Goal: Task Accomplishment & Management: Use online tool/utility

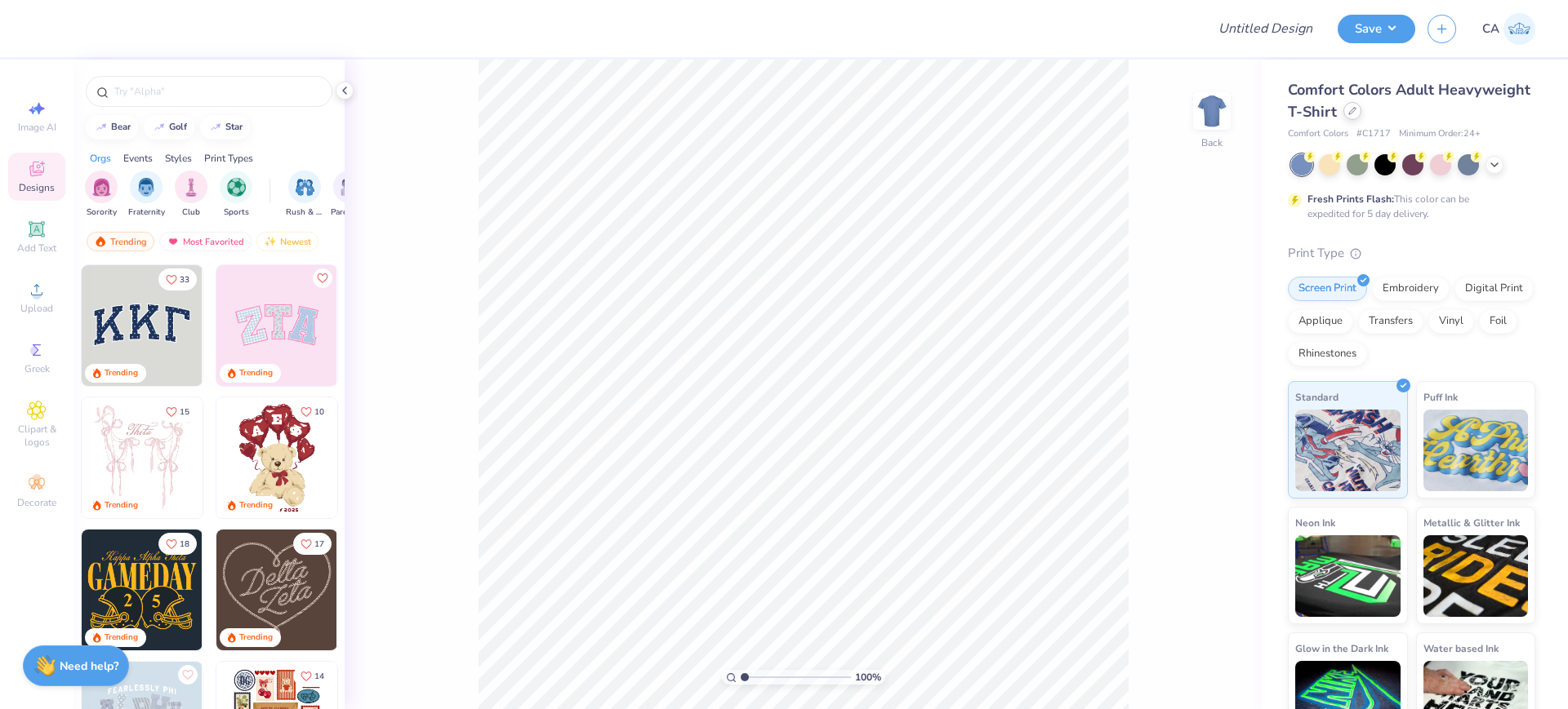
click at [1355, 109] on icon at bounding box center [1352, 110] width 6 height 6
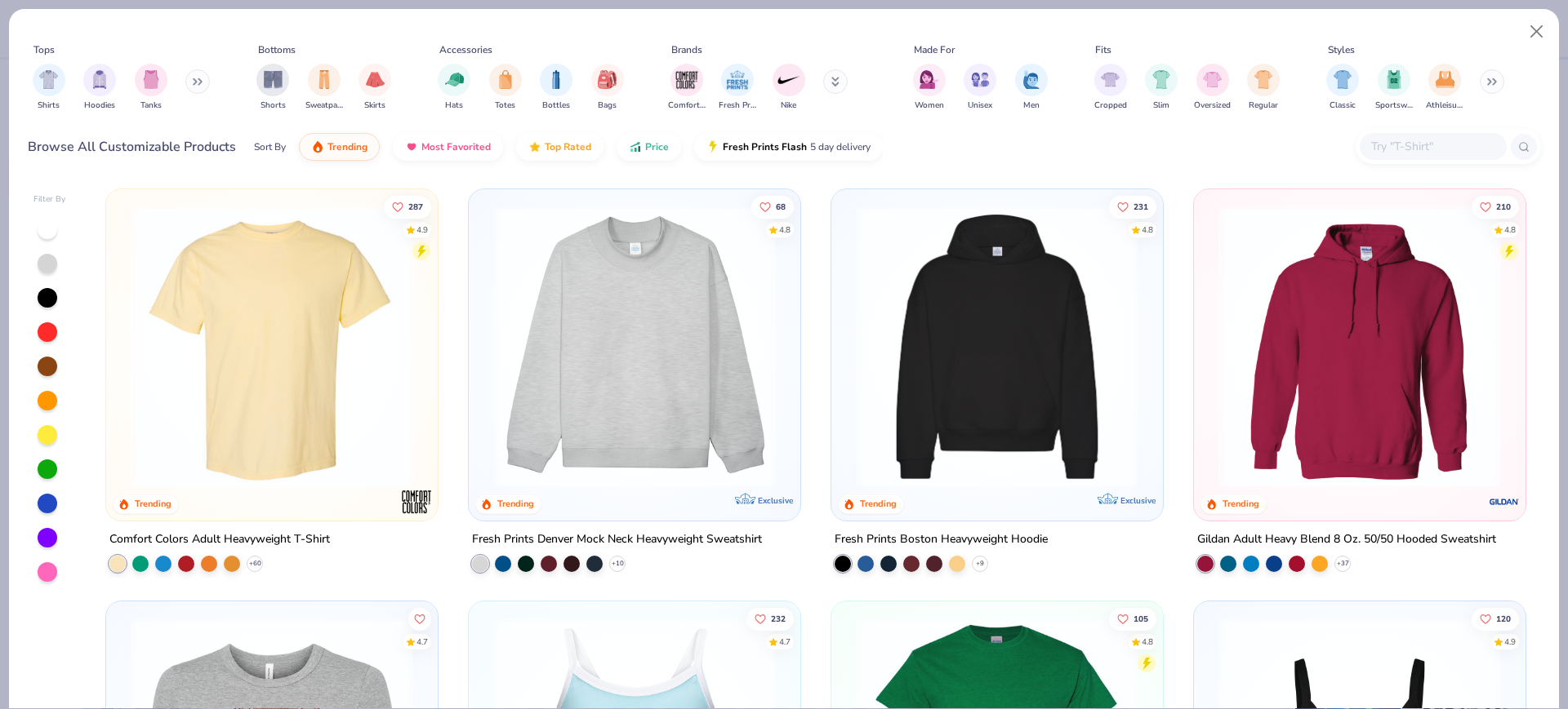
click at [247, 328] on img at bounding box center [271, 347] width 299 height 283
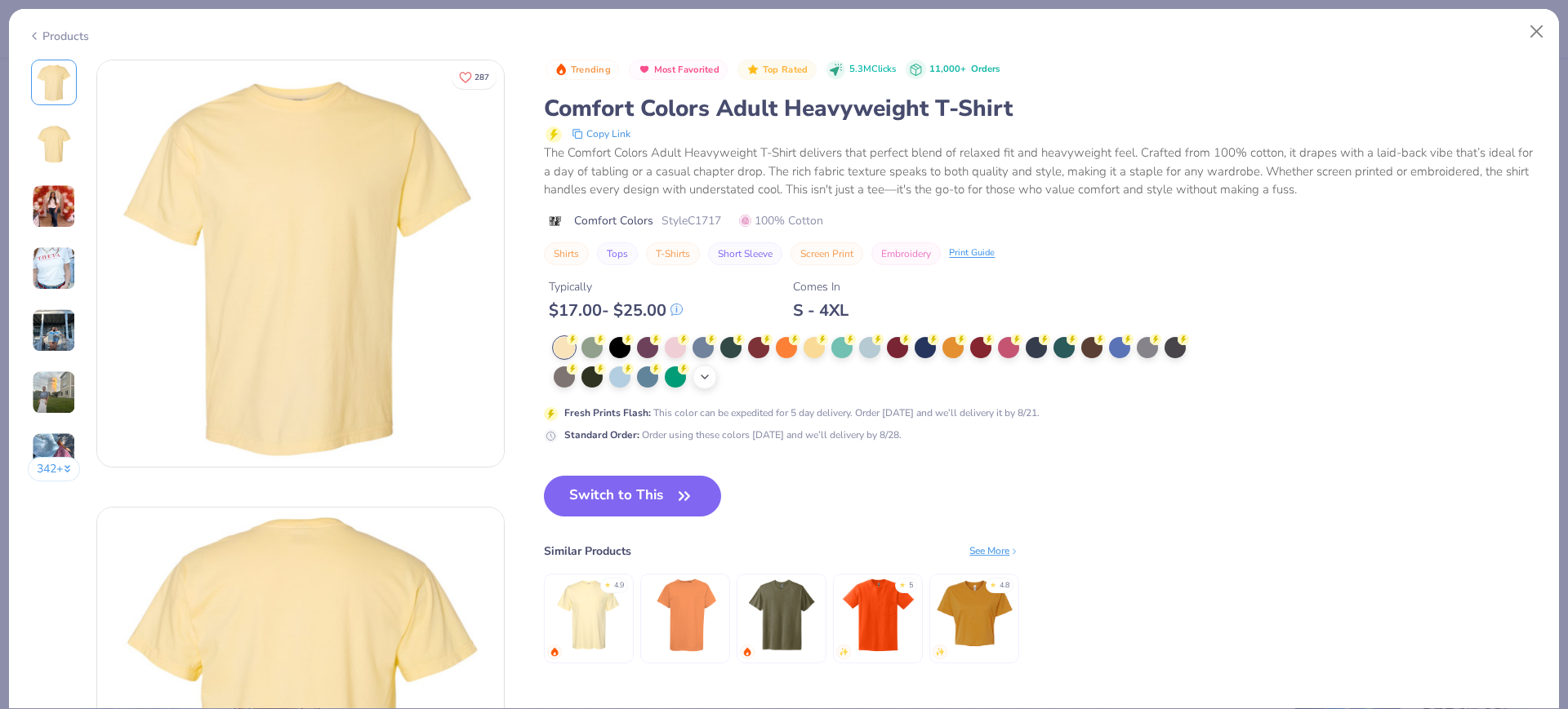
click at [708, 378] on icon at bounding box center [704, 376] width 13 height 13
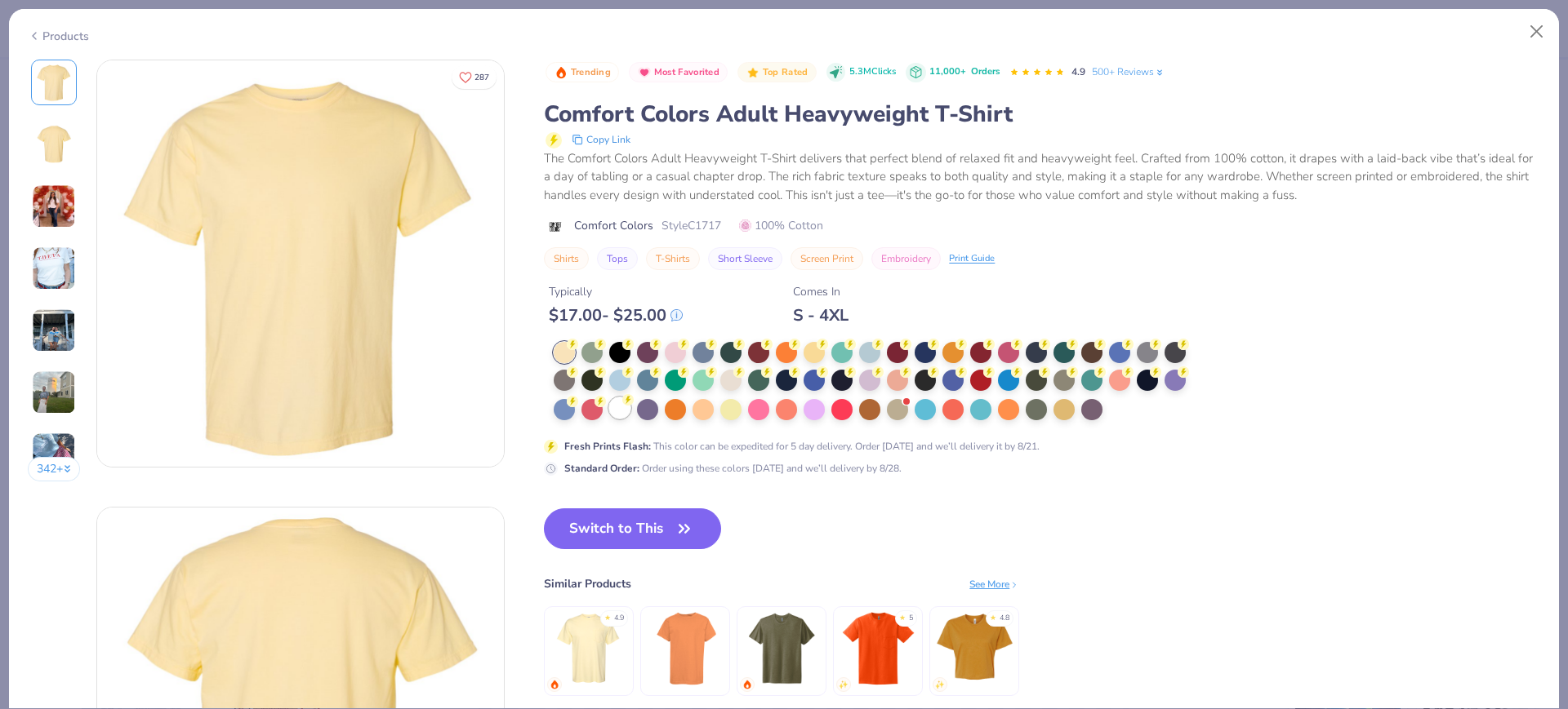
click at [578, 350] on circle at bounding box center [572, 344] width 11 height 11
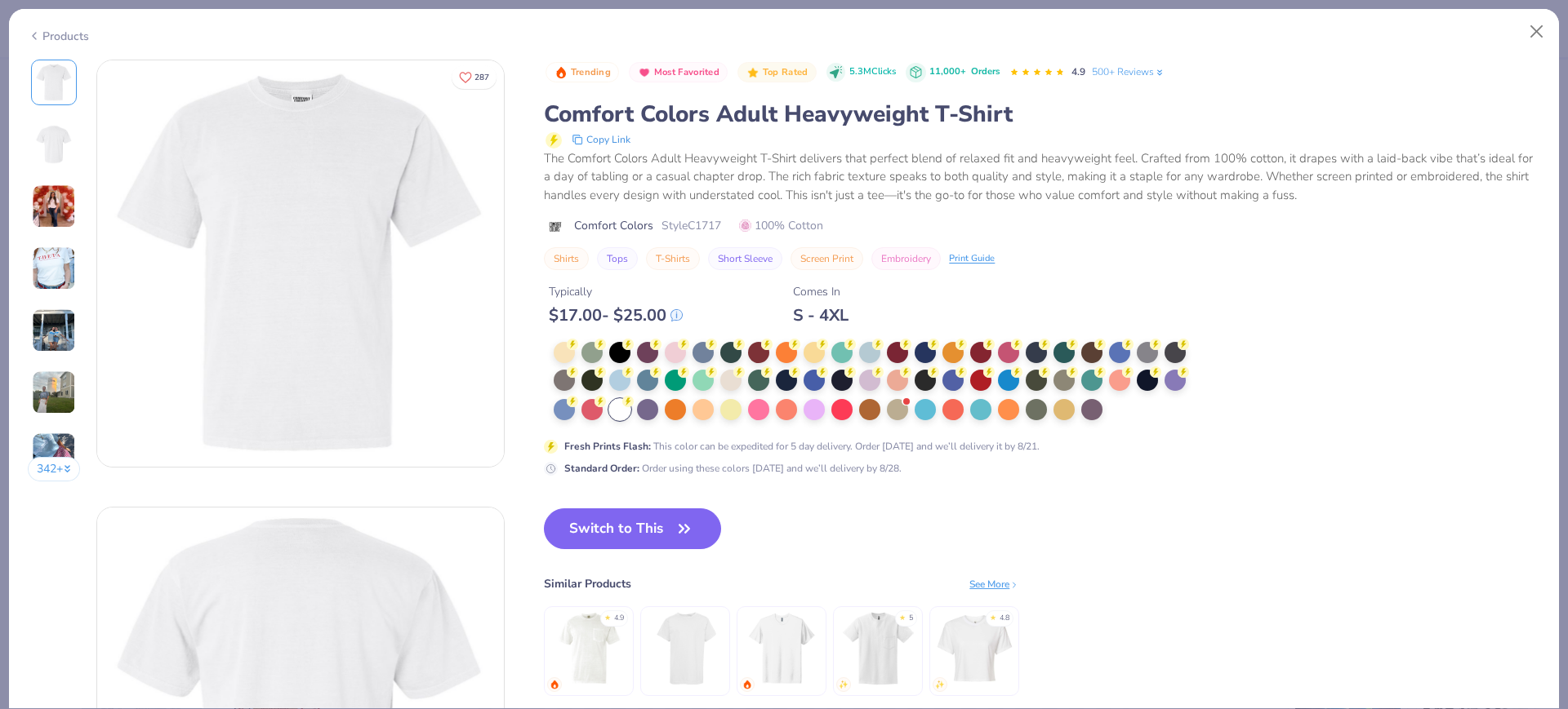
drag, startPoint x: 574, startPoint y: 528, endPoint x: 41, endPoint y: 475, distance: 535.6
click at [574, 528] on button "Switch to This" at bounding box center [632, 529] width 177 height 41
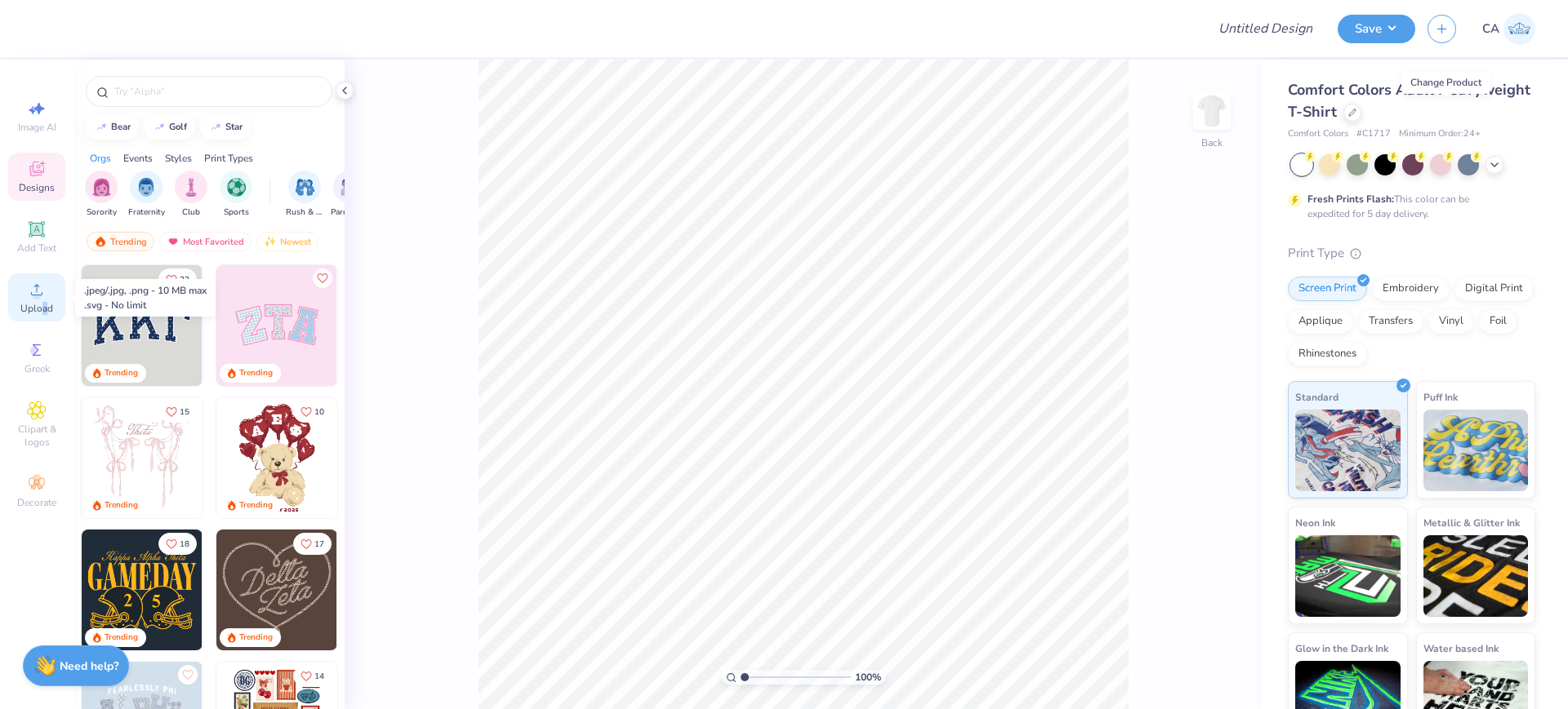
click at [43, 306] on span "Upload" at bounding box center [36, 308] width 32 height 13
click at [34, 305] on span "Upload" at bounding box center [36, 308] width 32 height 13
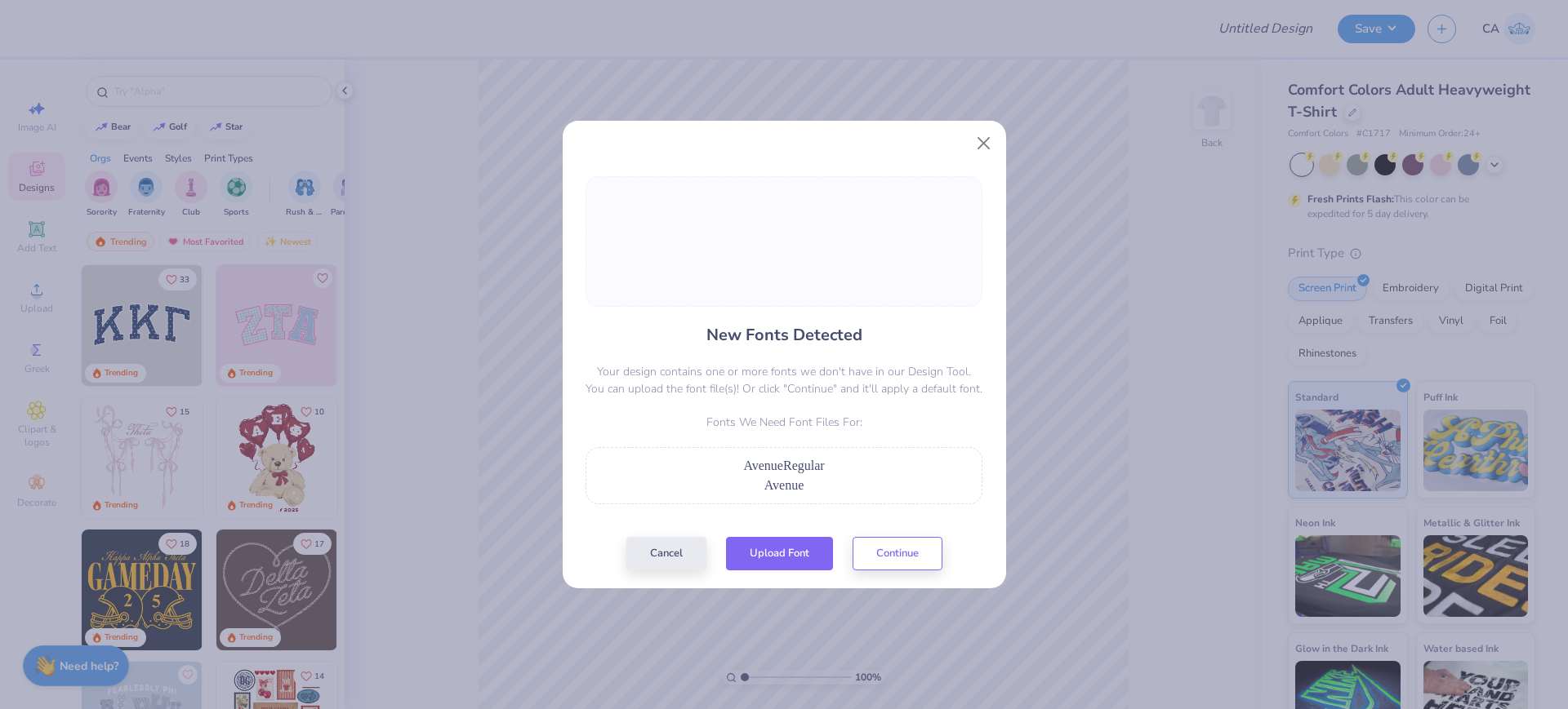
drag, startPoint x: 805, startPoint y: 552, endPoint x: 757, endPoint y: 311, distance: 245.7
click at [805, 552] on button "Upload Font" at bounding box center [779, 554] width 107 height 33
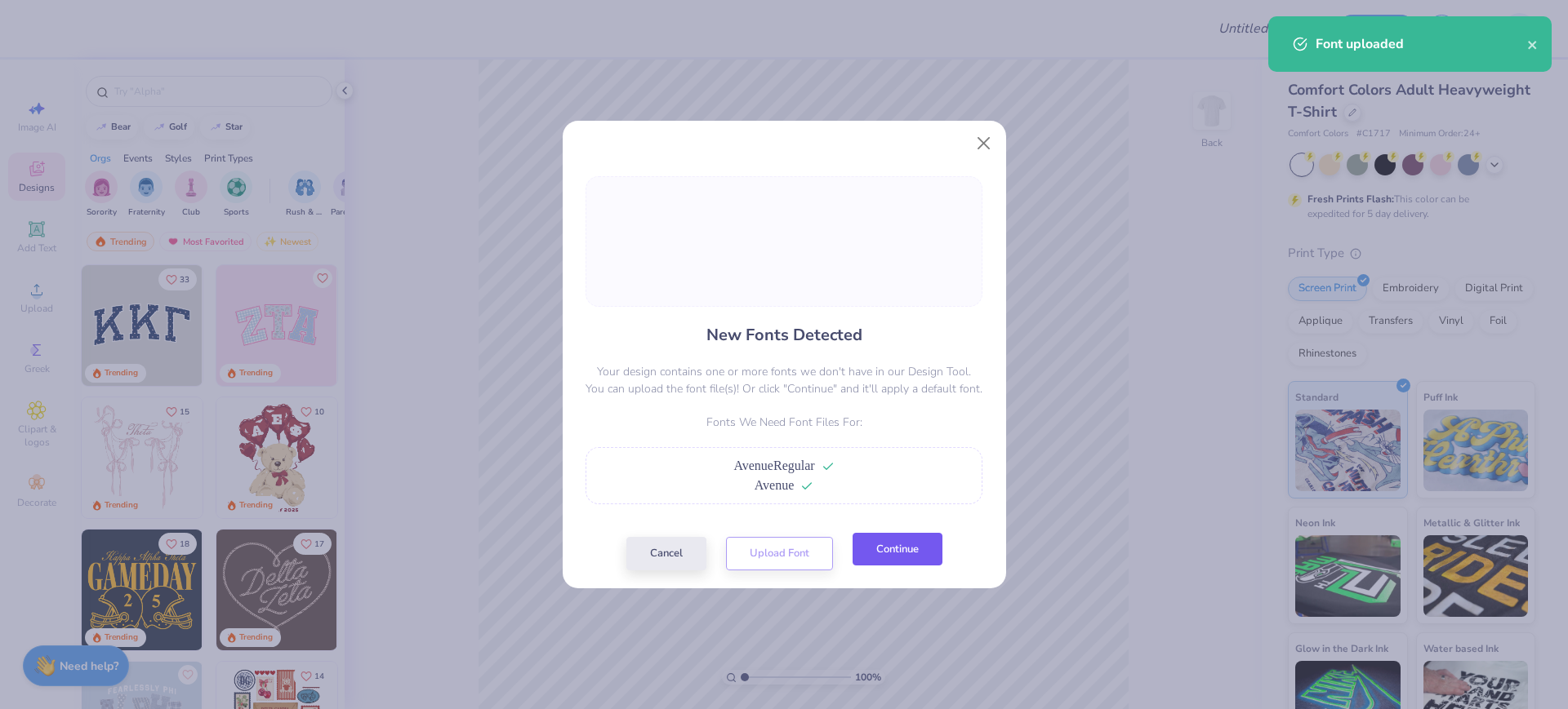
click at [898, 557] on button "Continue" at bounding box center [897, 550] width 90 height 33
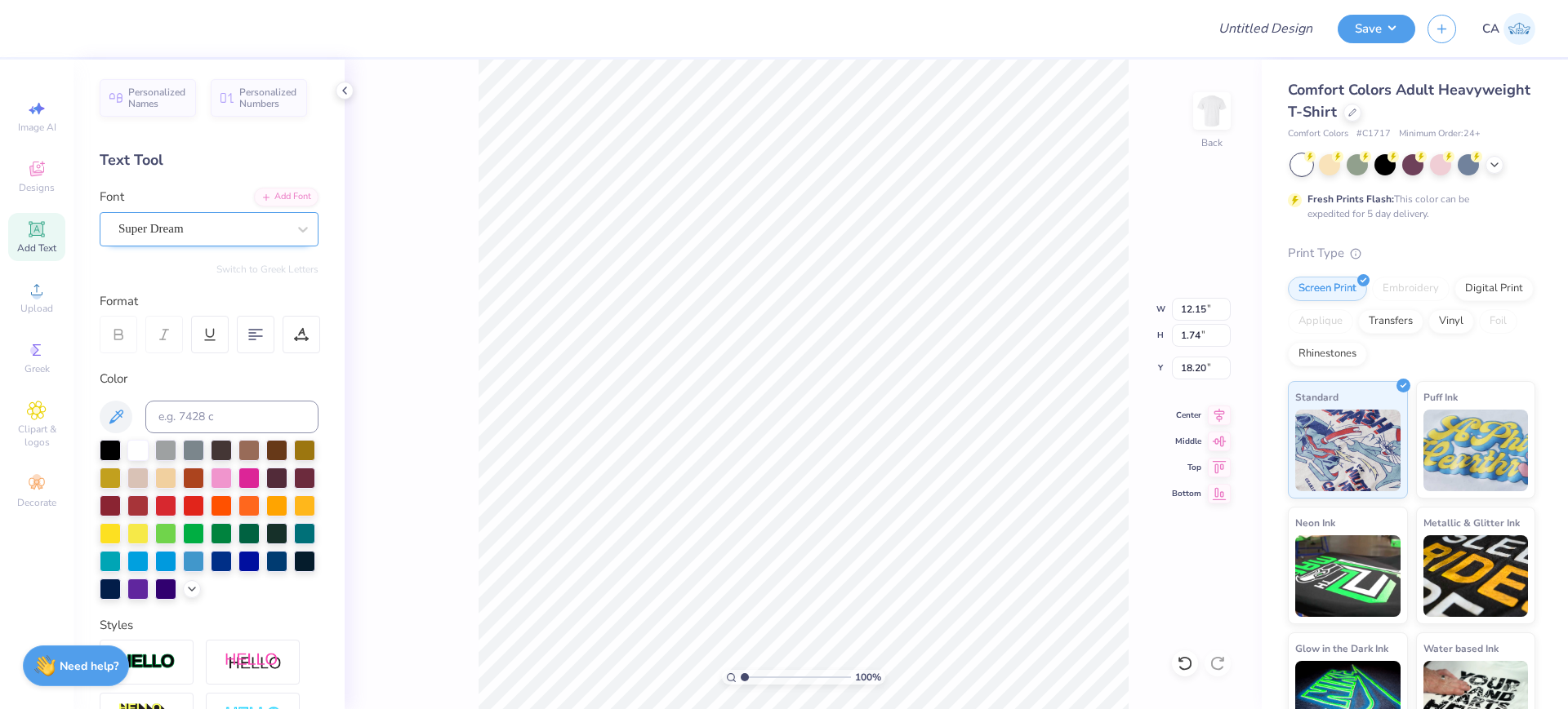
click at [232, 226] on div "Super Dream" at bounding box center [202, 228] width 172 height 25
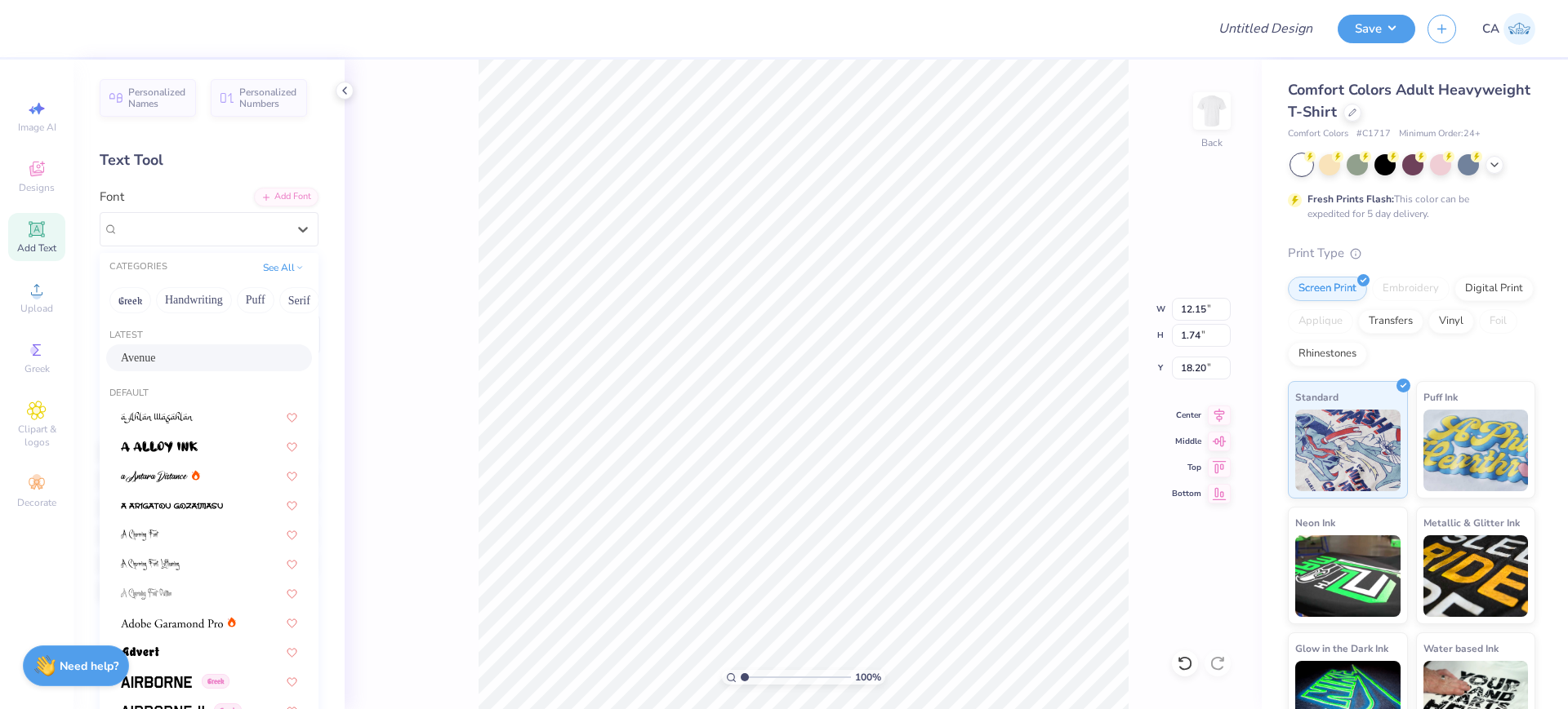
click at [175, 353] on div "Avenue" at bounding box center [208, 358] width 176 height 18
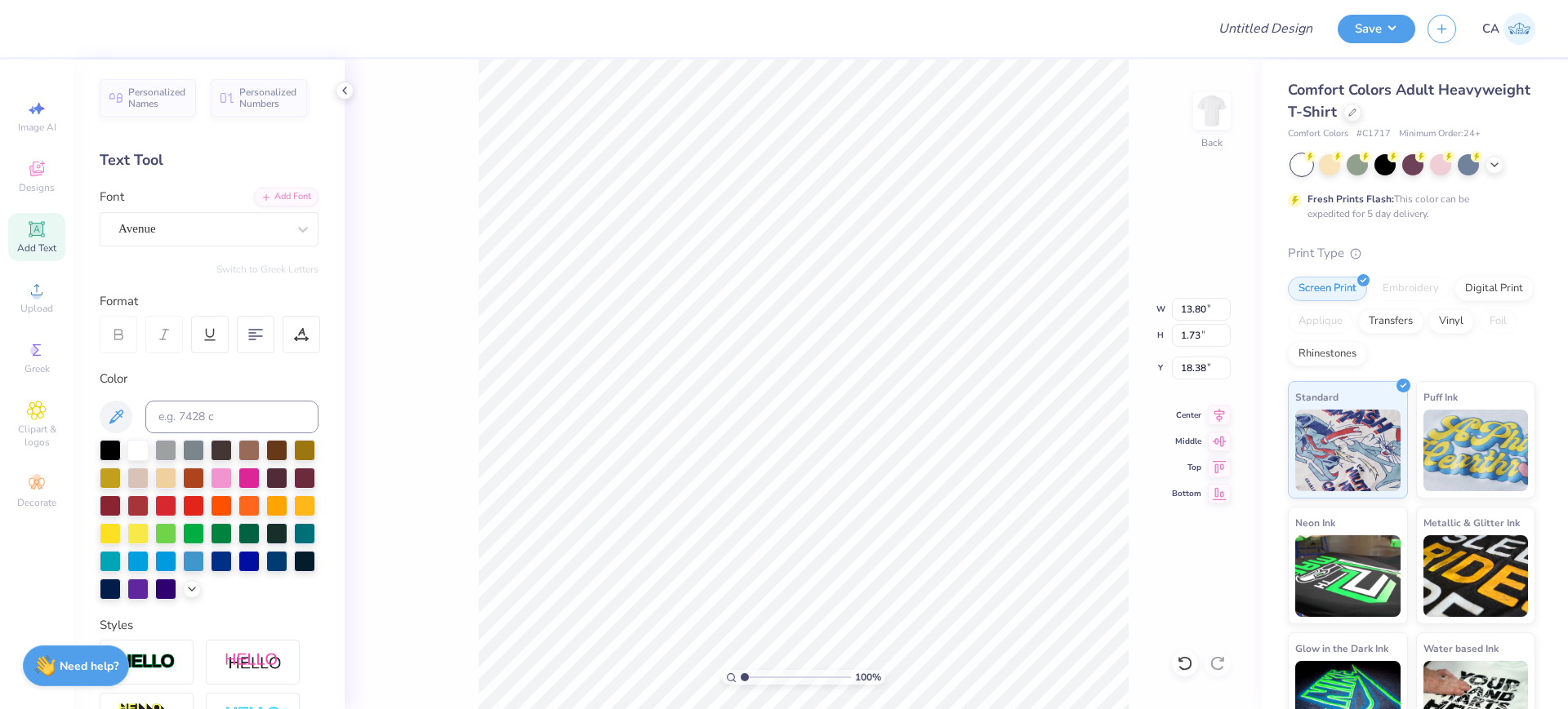
type input "13.80"
type input "1.73"
type input "18.38"
type input "7.44"
type input "0.64"
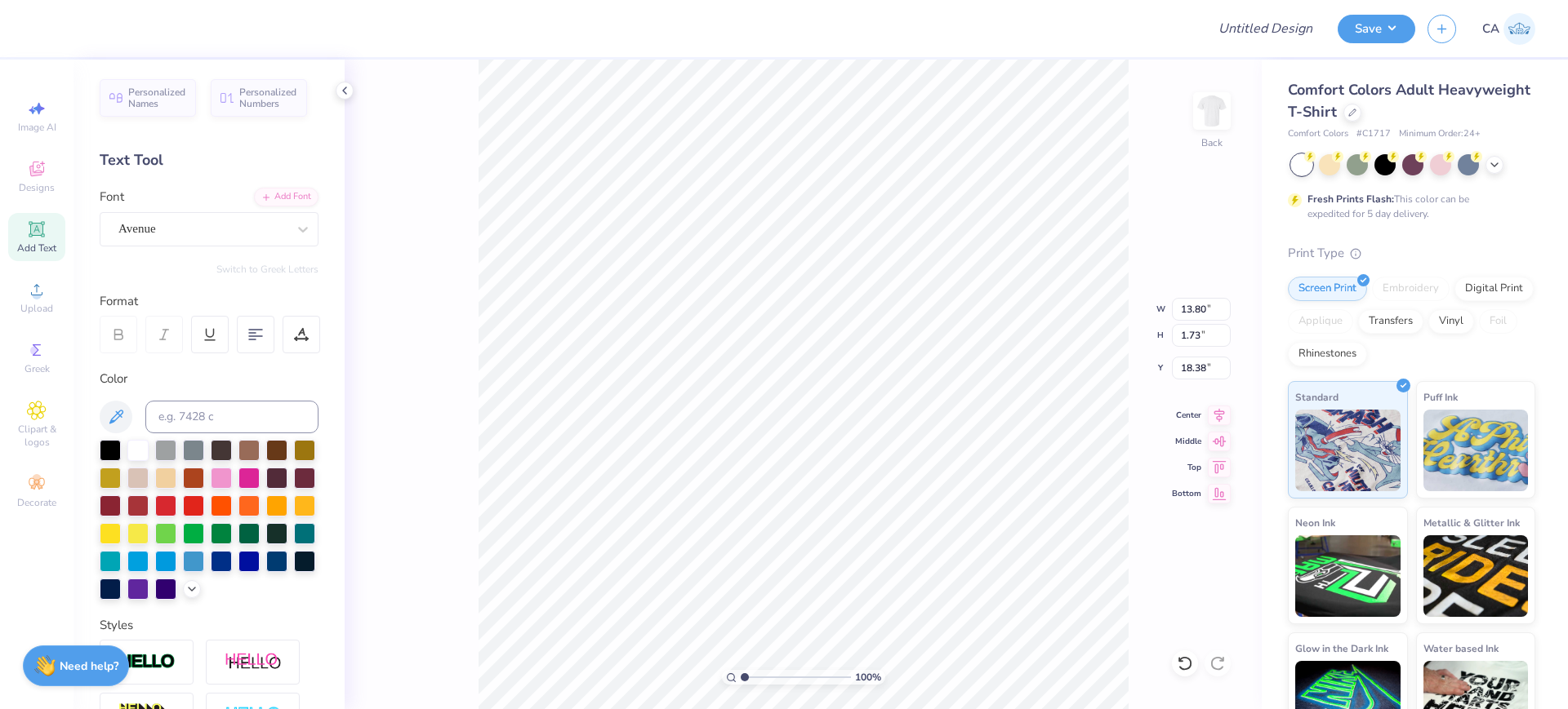
type input "20.35"
click at [211, 232] on div "Super Dream" at bounding box center [202, 228] width 172 height 25
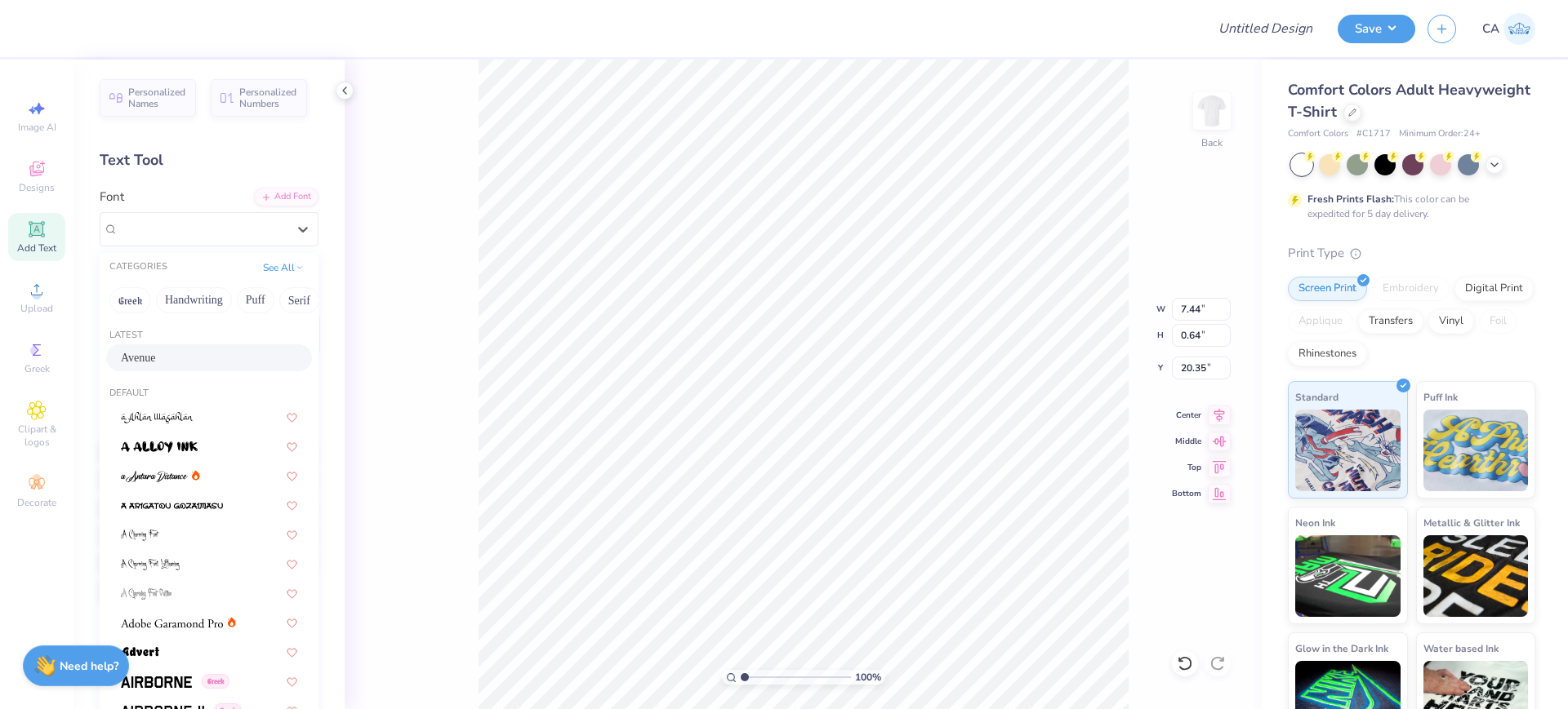
click at [191, 353] on div "Avenue" at bounding box center [208, 358] width 176 height 18
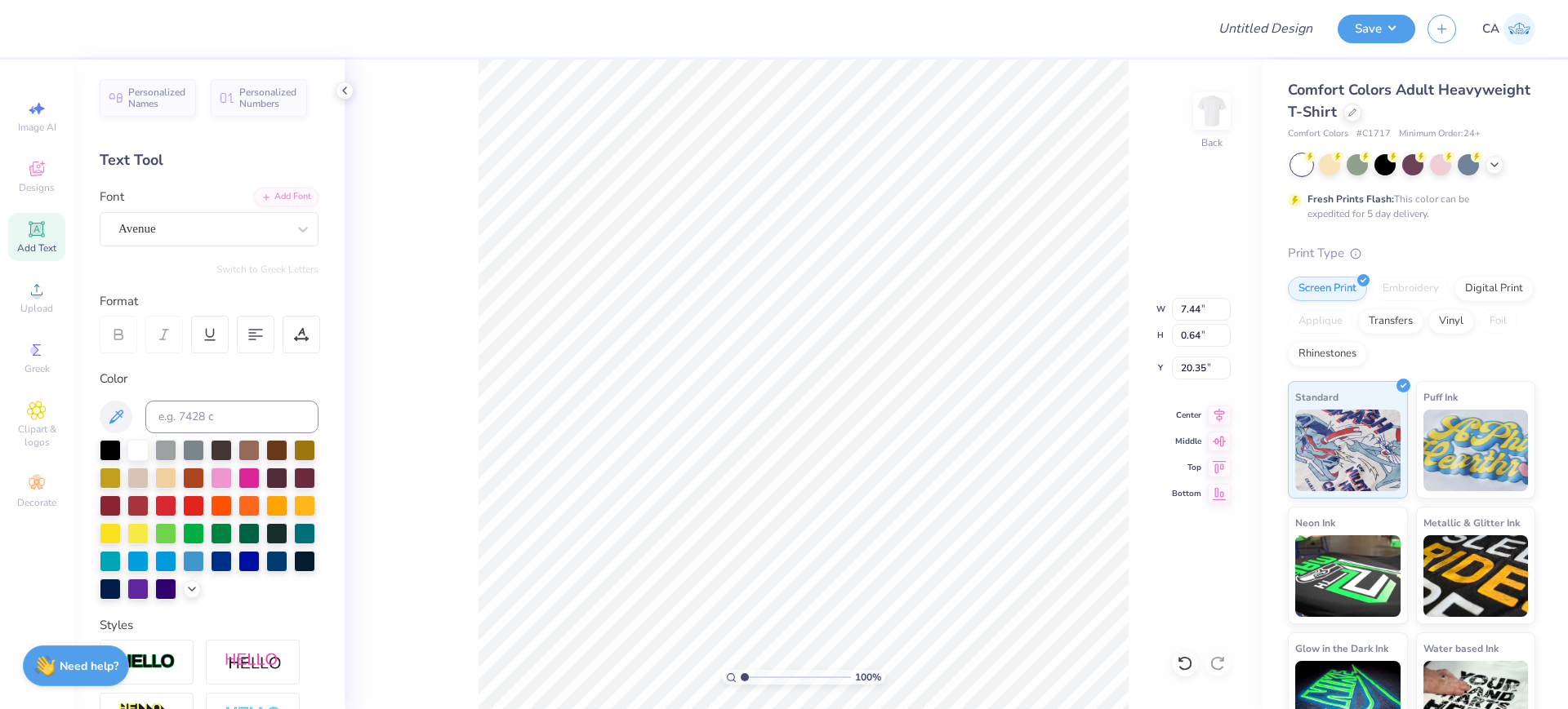
type input "8.26"
type input "0.60"
type input "20.43"
type input "1.74"
type input "1.04"
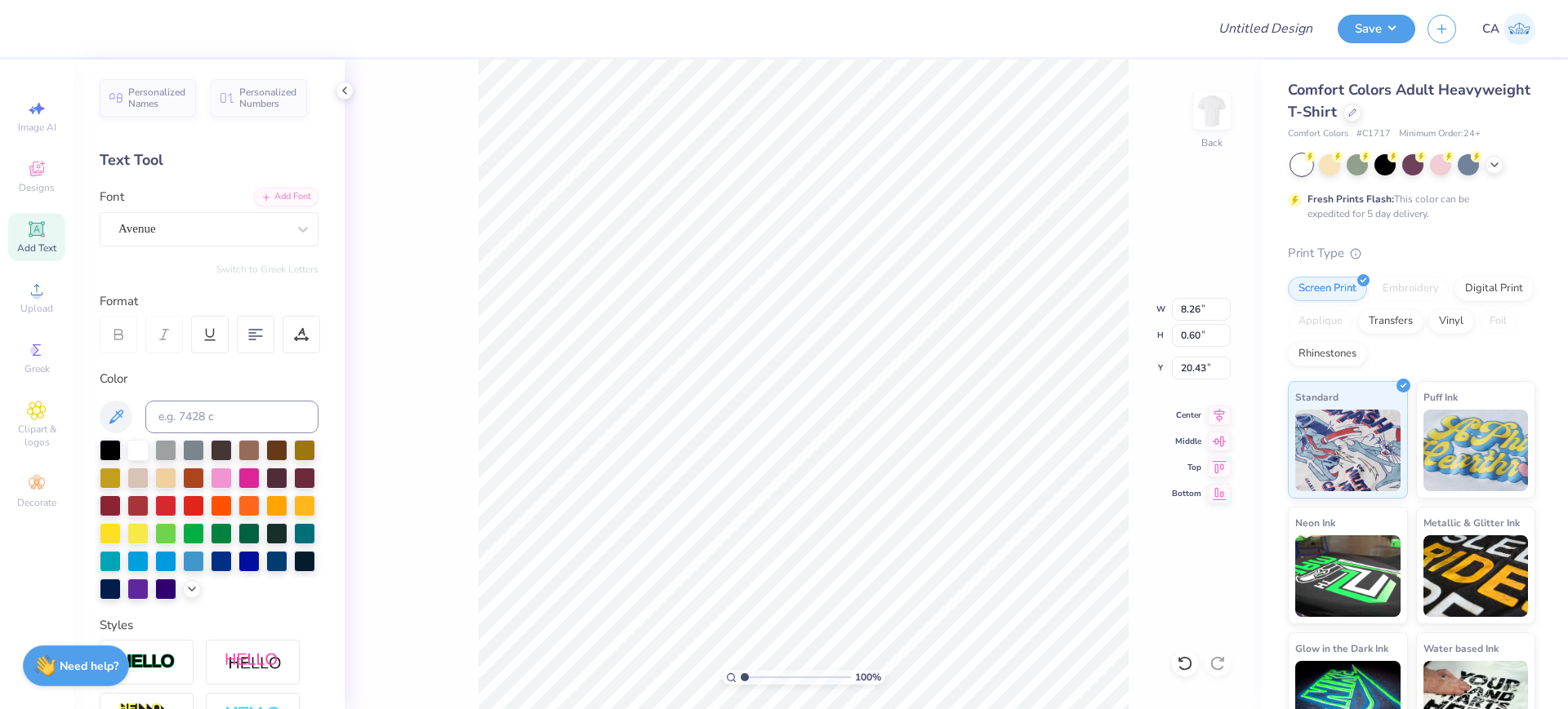
type input "12.32"
click at [155, 229] on div "Super Dream" at bounding box center [202, 228] width 172 height 25
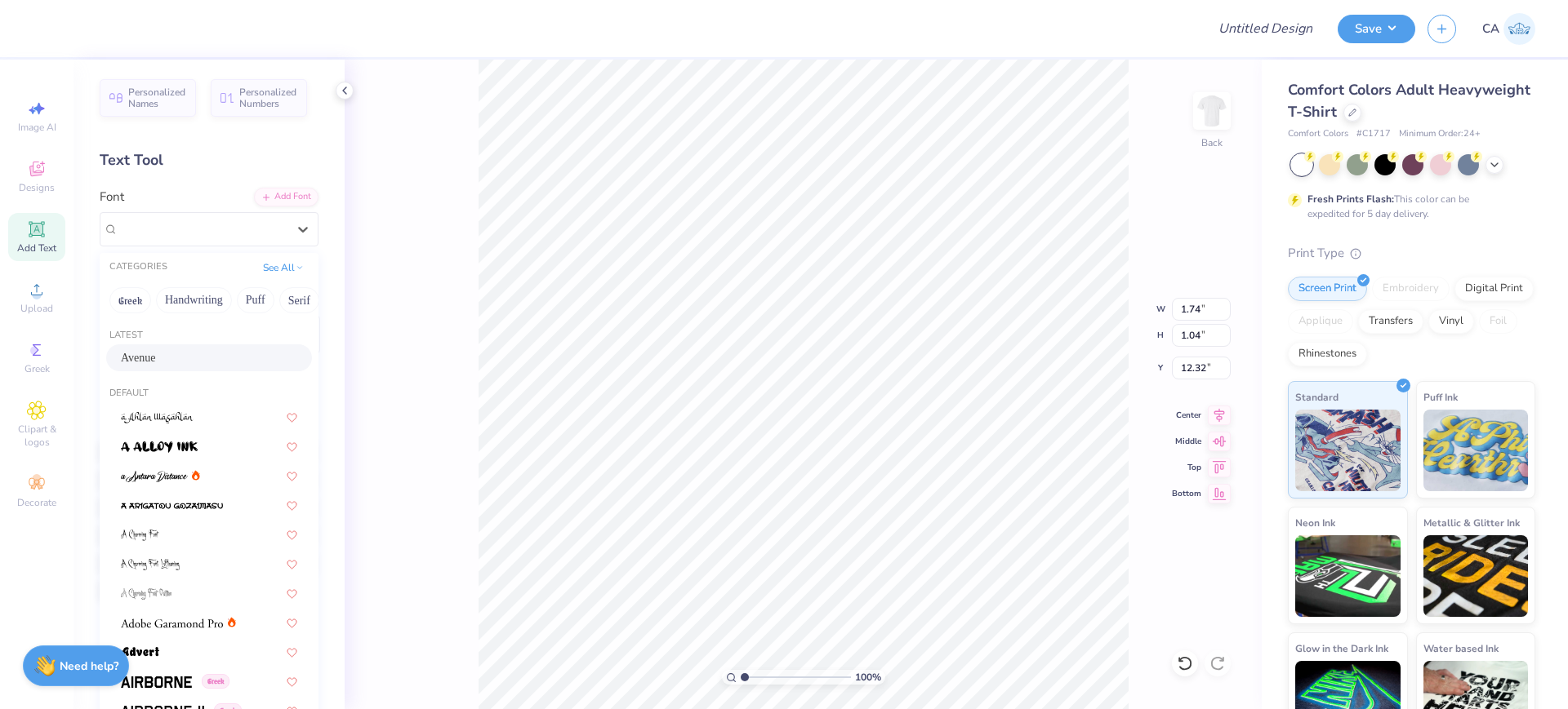
click at [163, 360] on div "Avenue" at bounding box center [208, 358] width 176 height 18
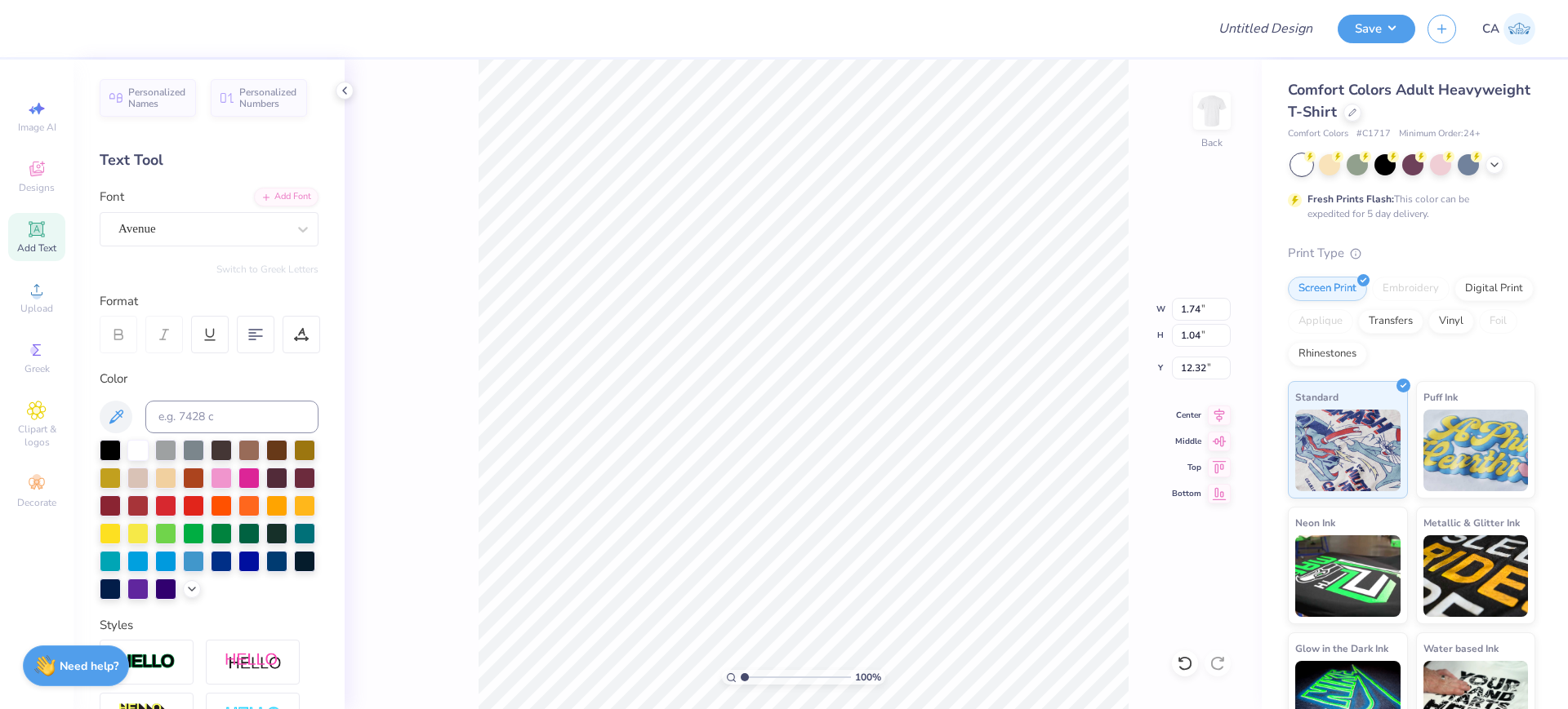
type input "1.60"
type input "1.06"
type input "12.41"
type input "1.68"
type input "1.04"
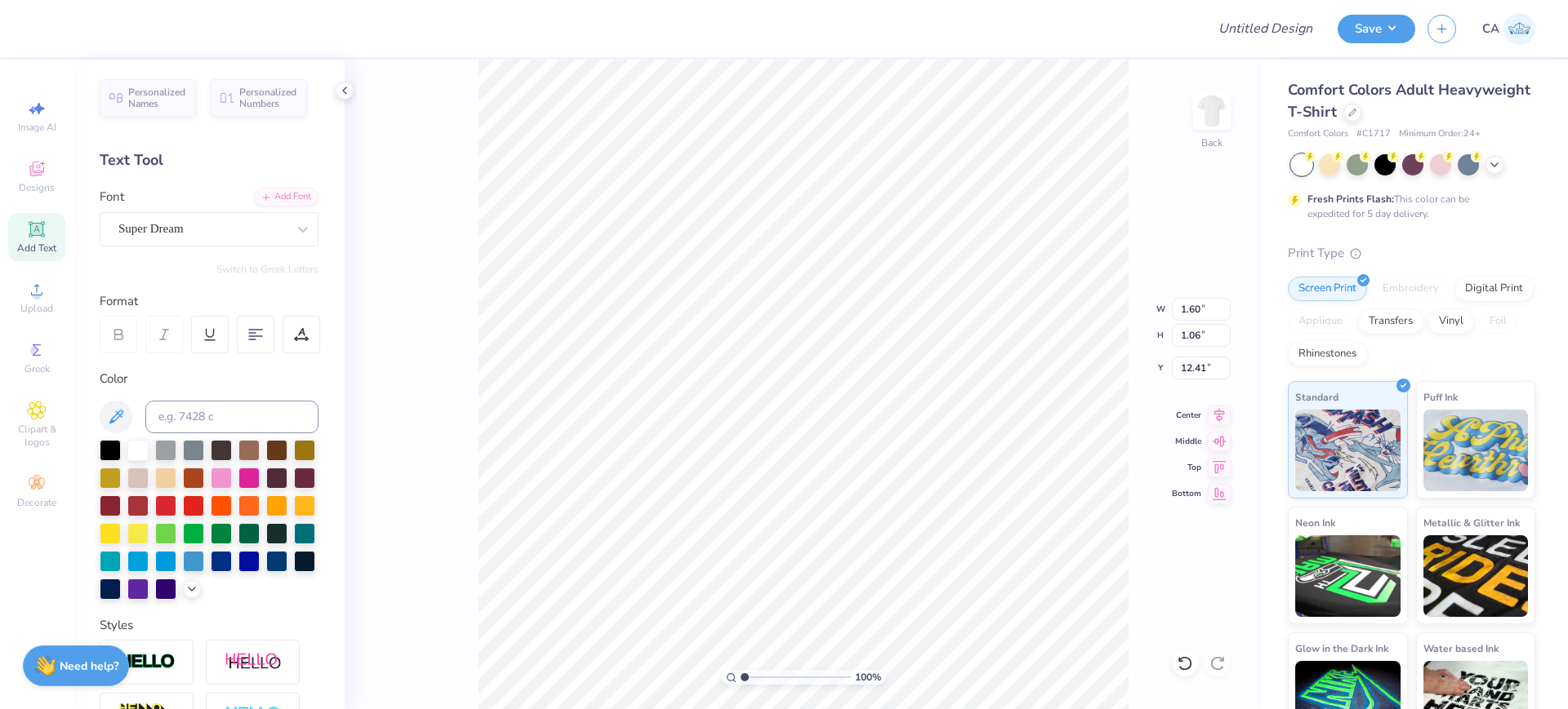
type input "12.32"
click at [124, 226] on div "Super Dream" at bounding box center [202, 228] width 172 height 25
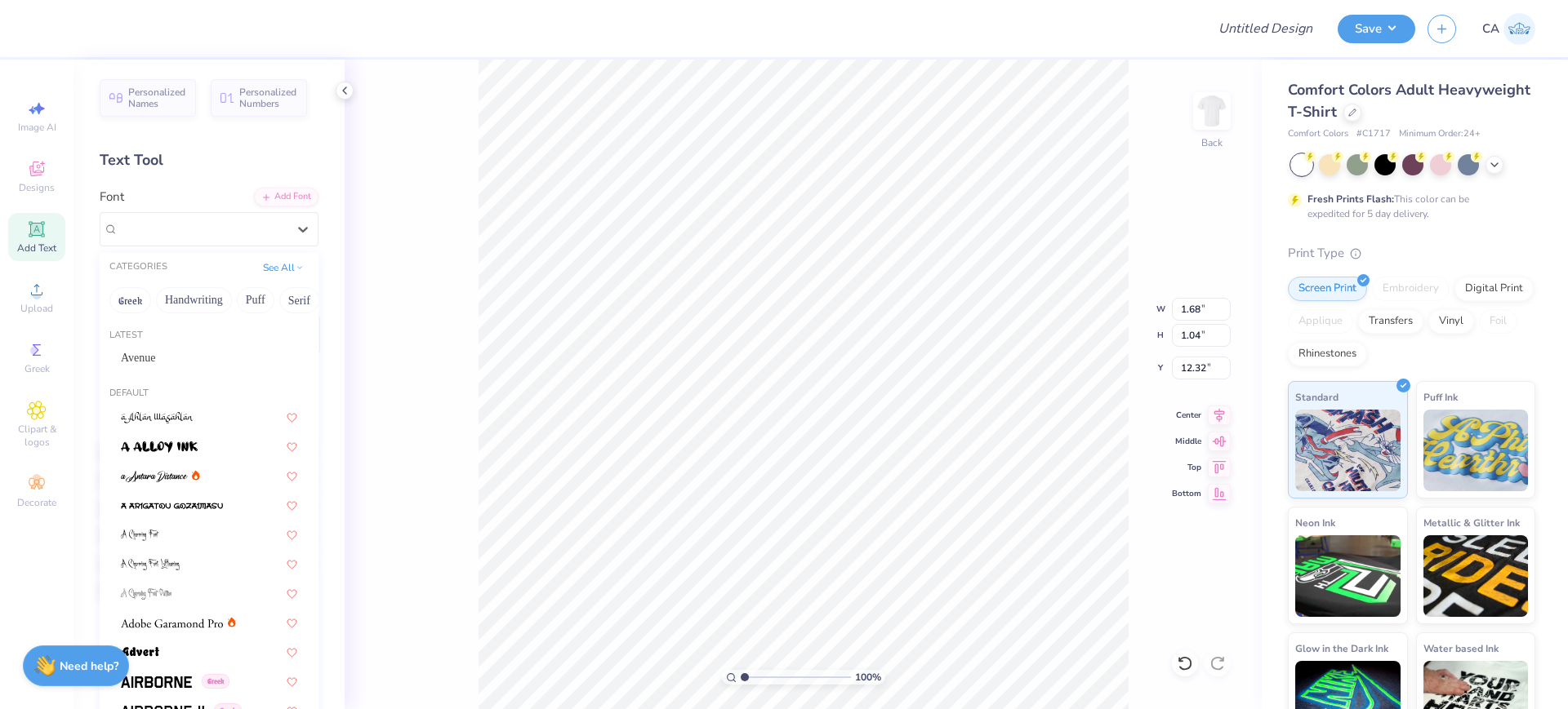
click at [132, 341] on div "Latest" at bounding box center [209, 336] width 219 height 14
click at [133, 347] on div "Avenue" at bounding box center [208, 358] width 206 height 27
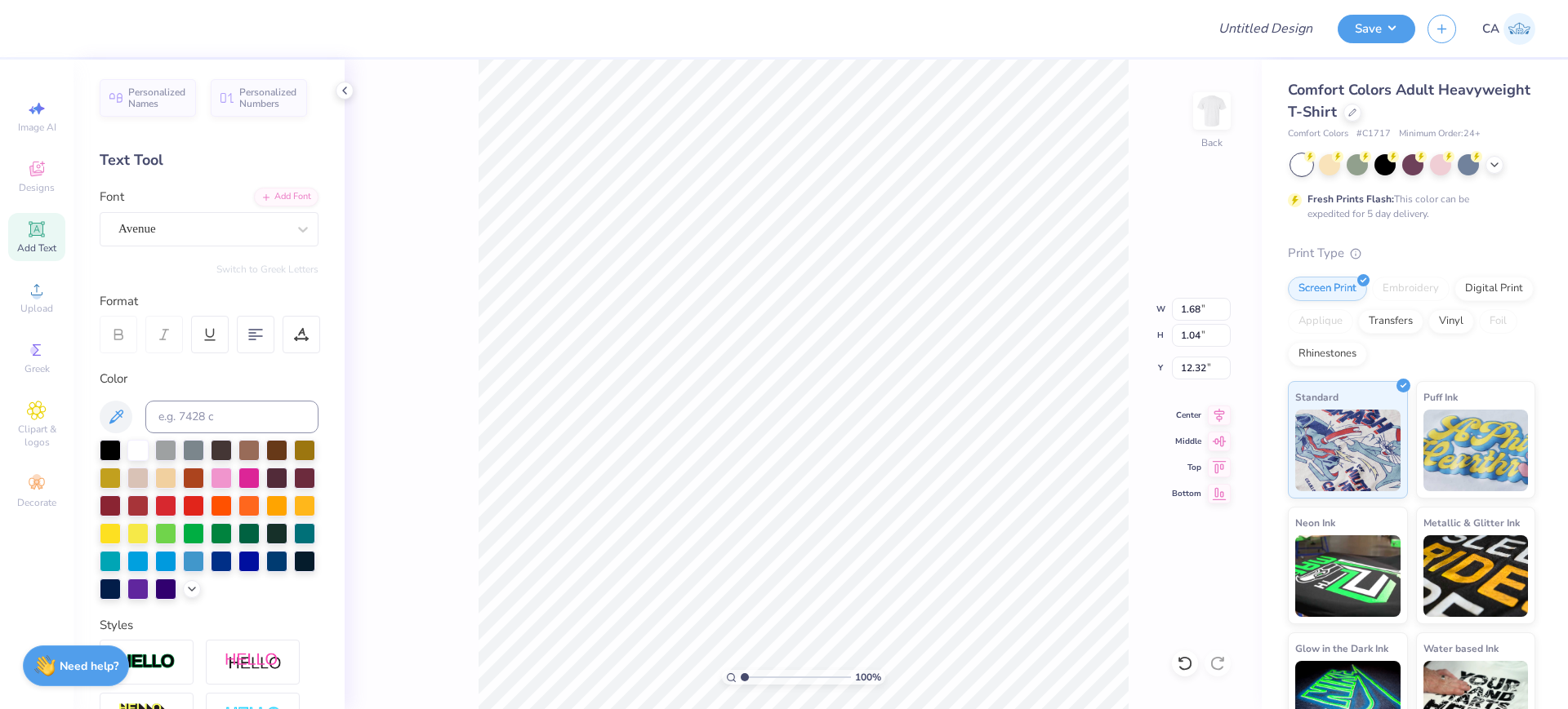
type input "1.51"
type input "1.06"
type input "12.41"
click at [1209, 418] on icon at bounding box center [1219, 413] width 23 height 19
type input "8.26"
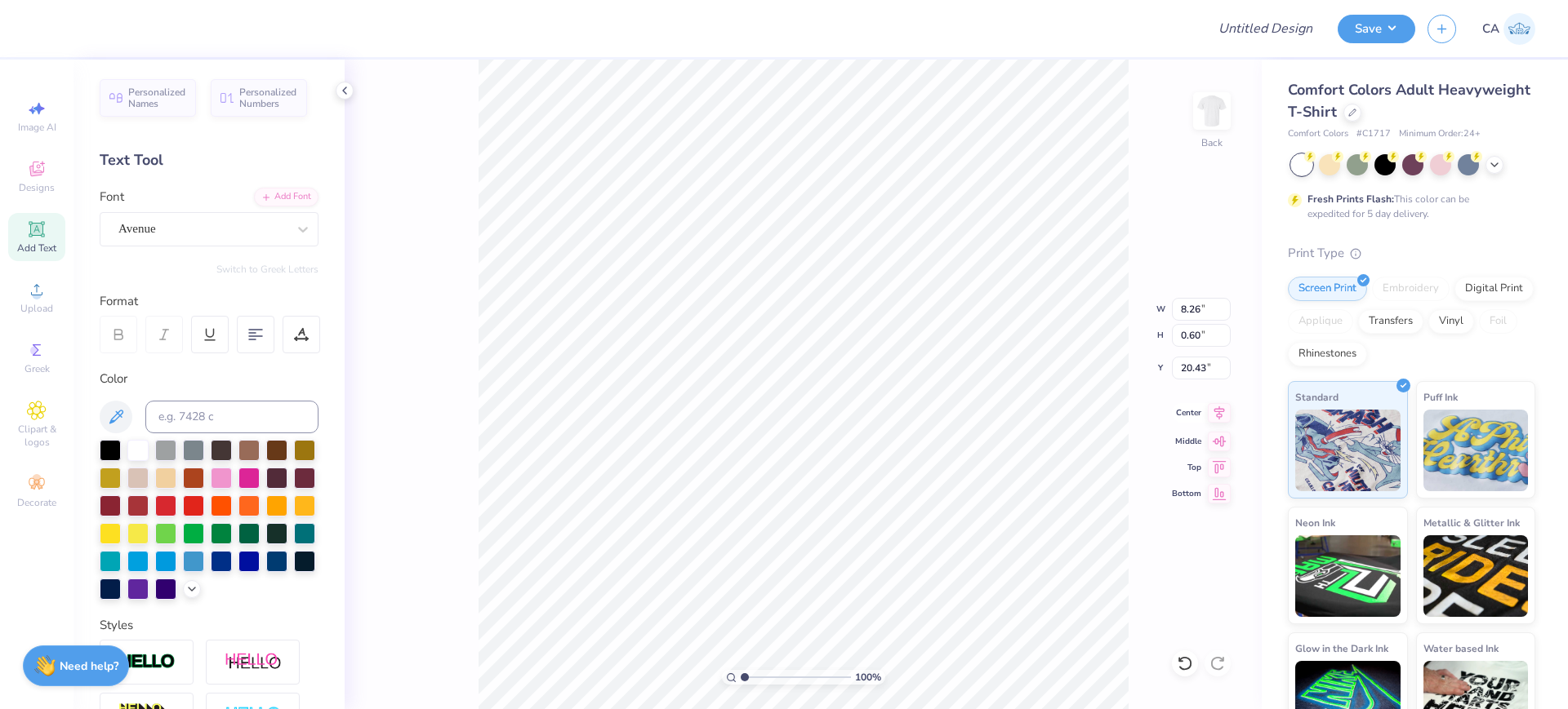
type input "0.60"
type input "20.43"
click at [1214, 412] on icon at bounding box center [1219, 413] width 23 height 19
click at [955, 572] on li "Ungroup" at bounding box center [983, 562] width 128 height 32
type input "3.05"
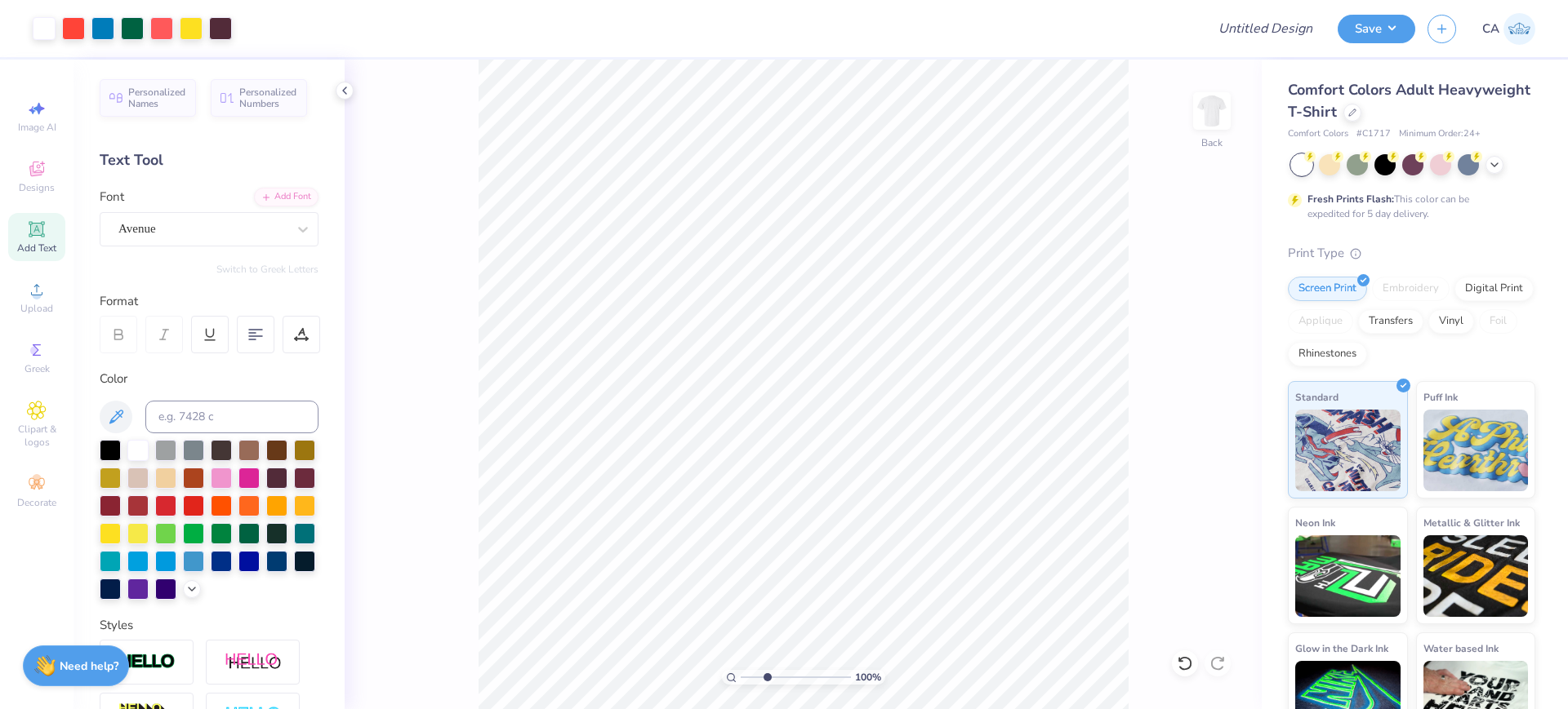
click at [767, 674] on input "range" at bounding box center [796, 677] width 110 height 15
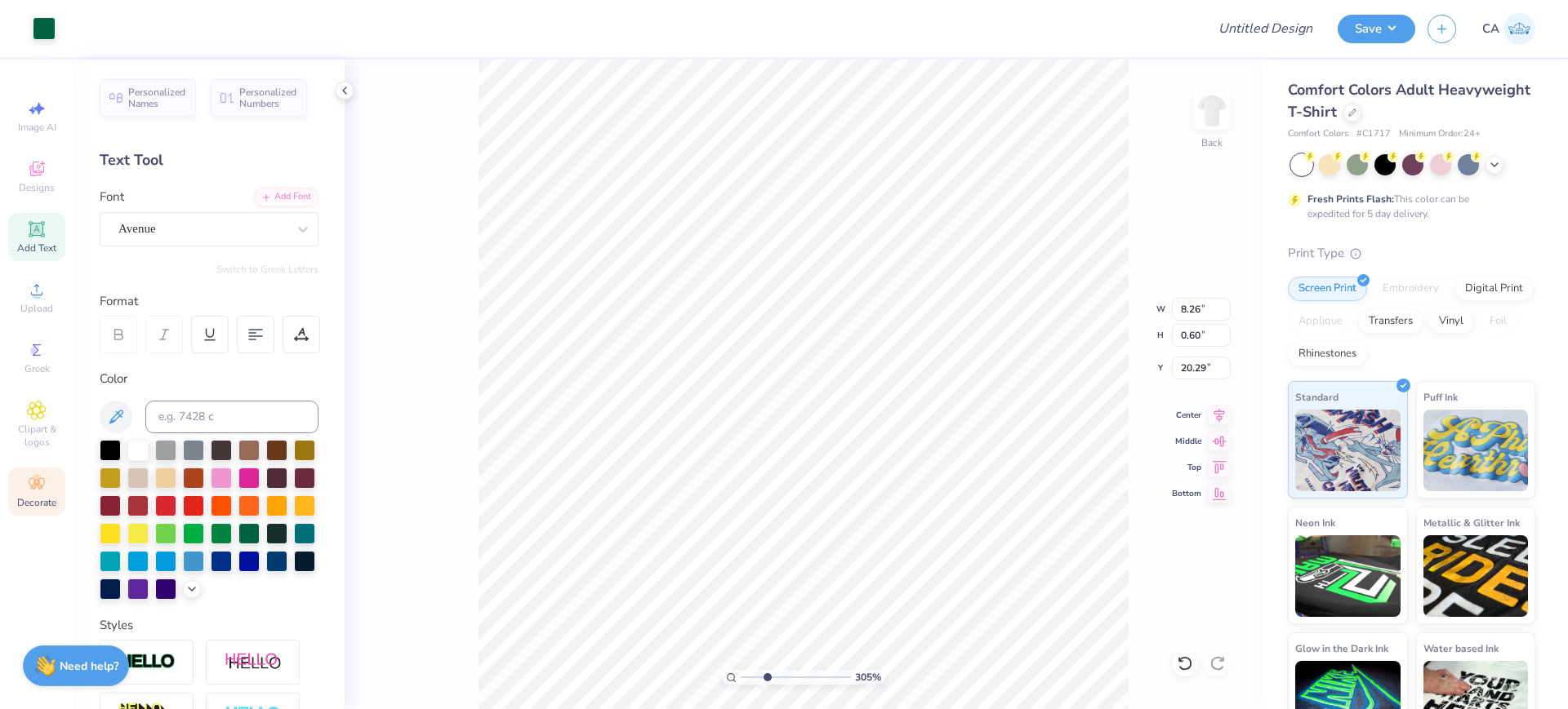
type input "20.29"
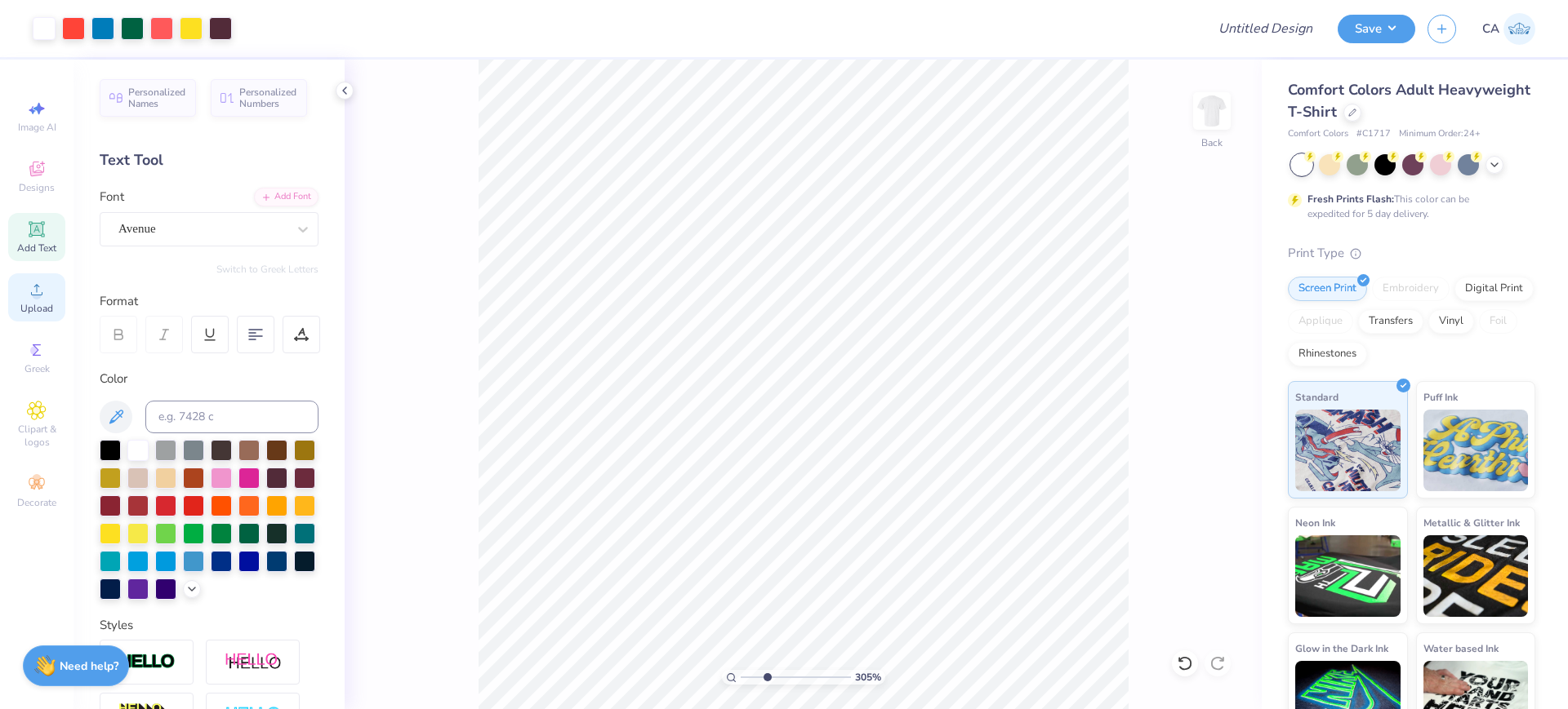
click at [44, 309] on span "Upload" at bounding box center [36, 308] width 32 height 13
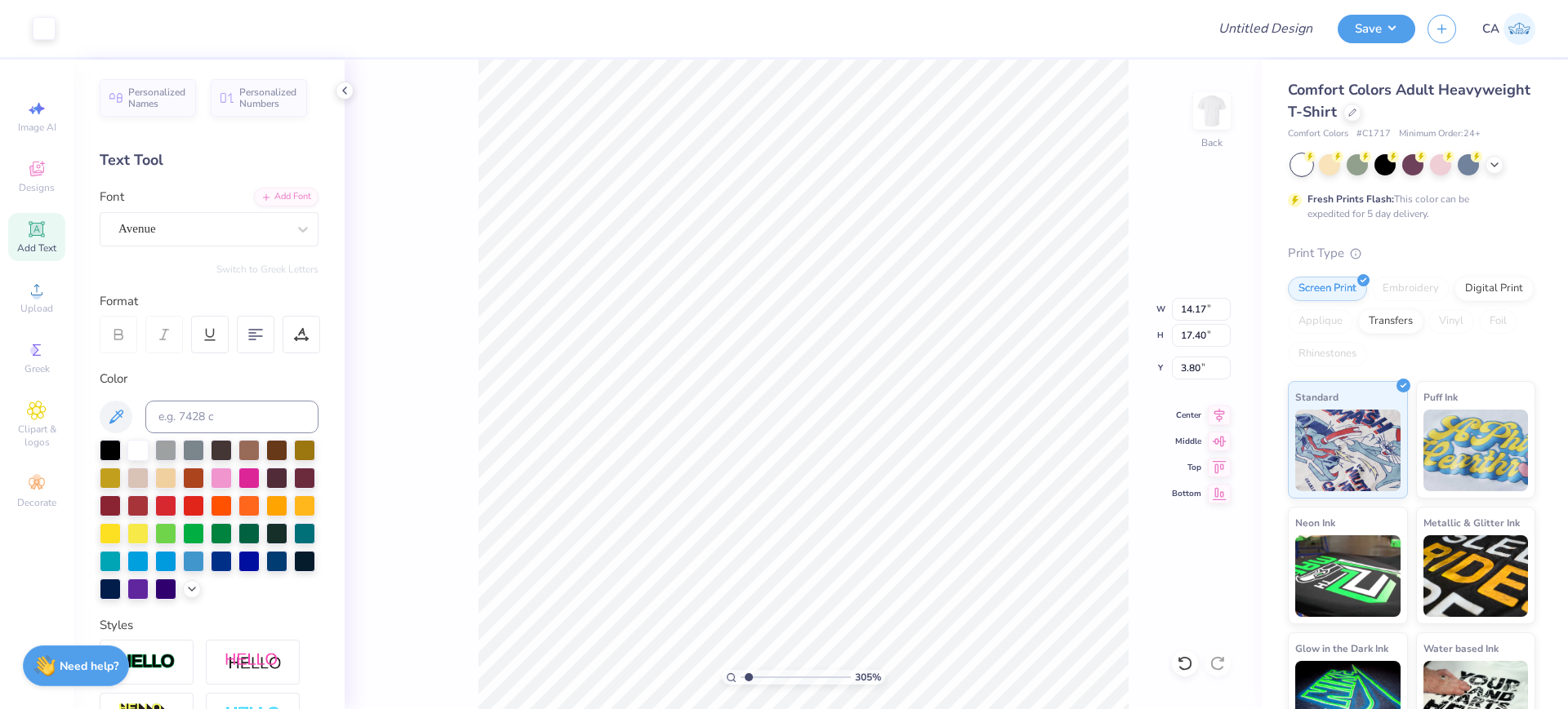
click at [749, 680] on input "range" at bounding box center [796, 677] width 110 height 15
type input "1.5"
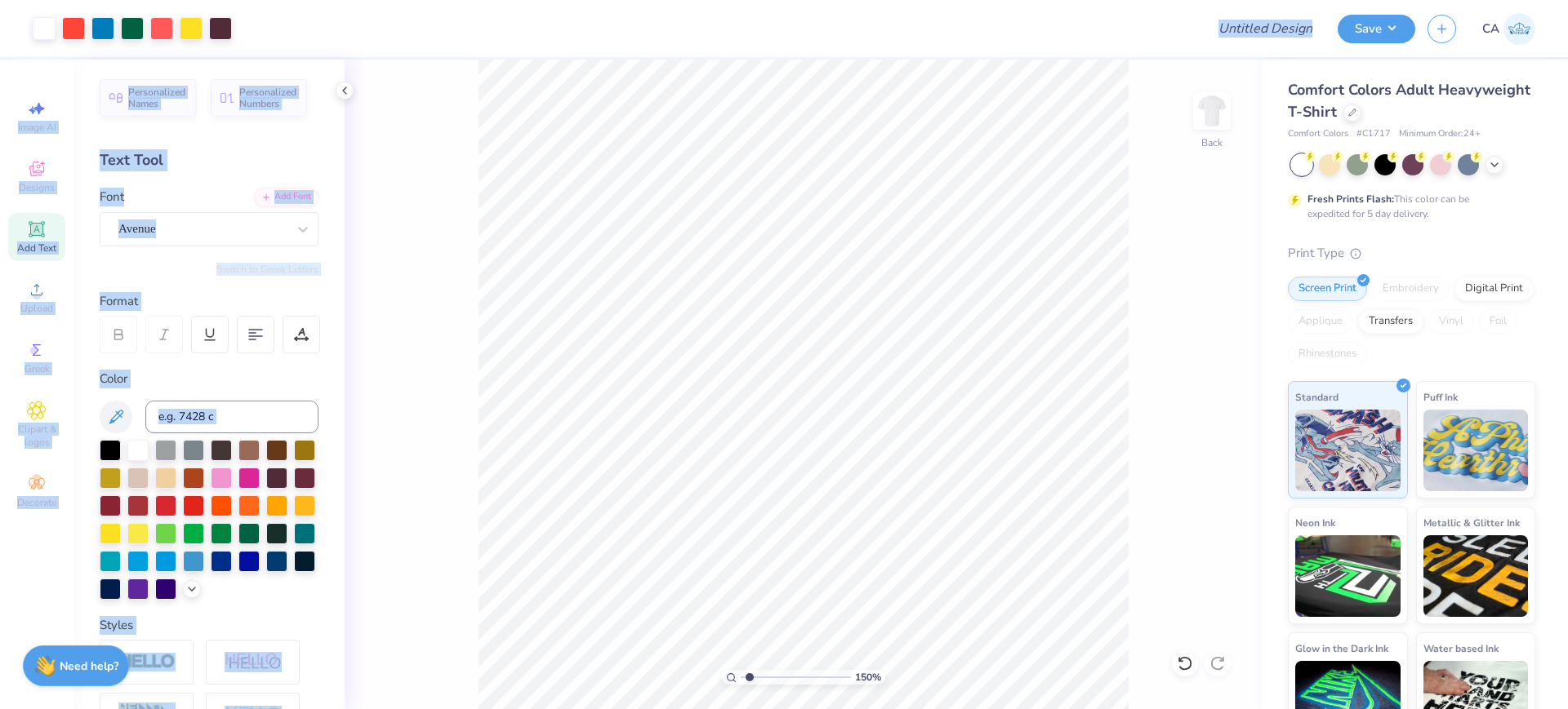
click at [1040, 612] on div "Art colors Design Title Save CA Image AI Designs Add Text Upload Greek Clipart …" at bounding box center [784, 354] width 1568 height 709
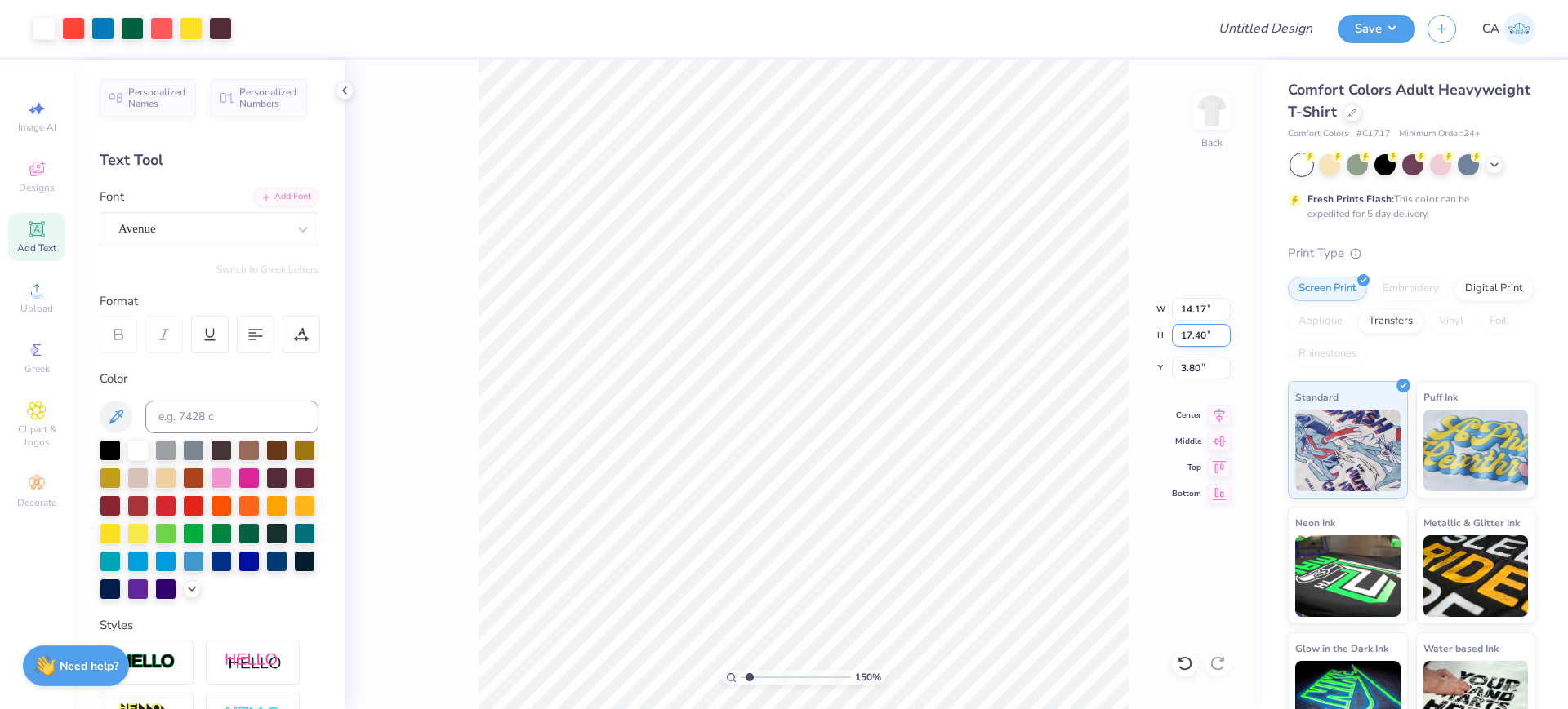
click at [1188, 344] on input "17.40" at bounding box center [1200, 335] width 59 height 23
type input "15"
click at [1199, 307] on input "14.17" at bounding box center [1200, 309] width 59 height 23
type input "12.22"
type input "15.00"
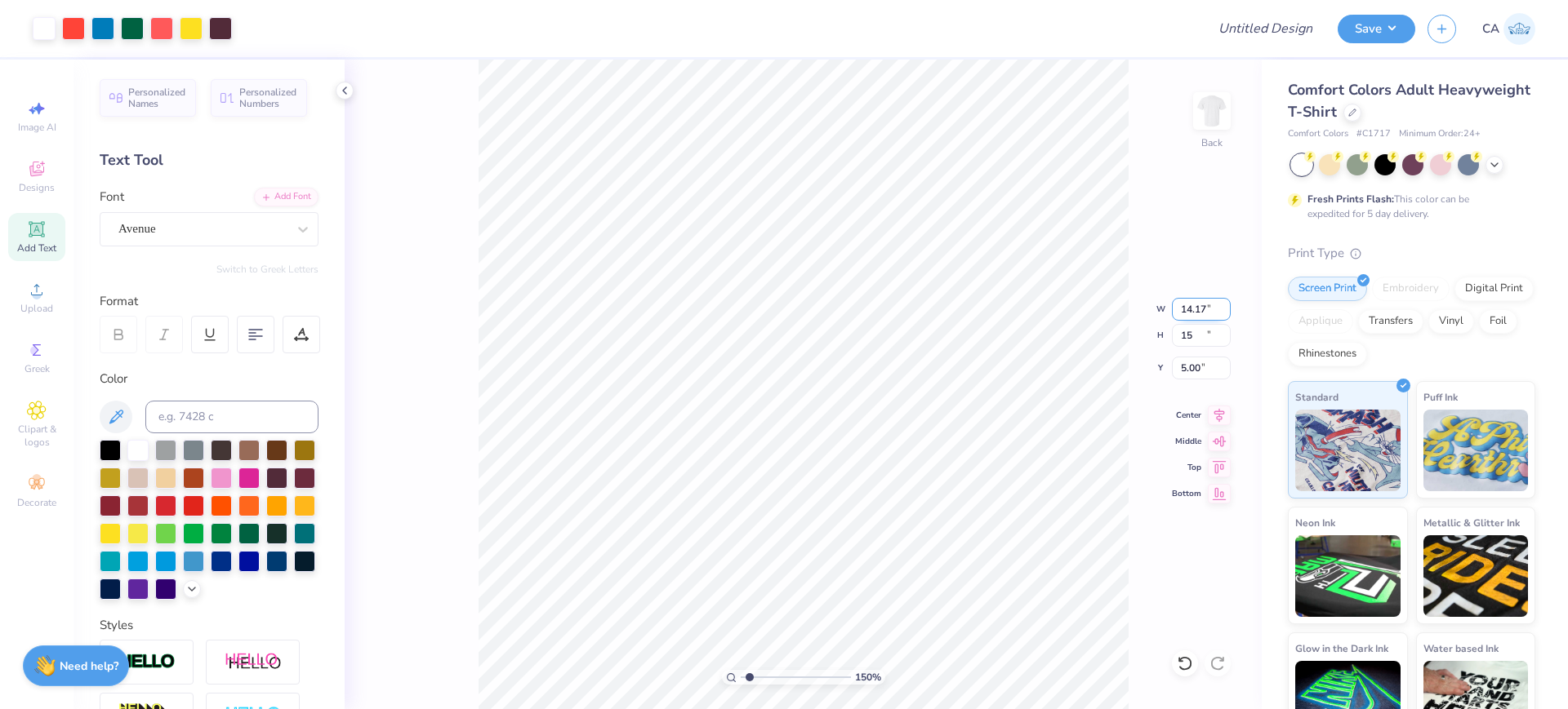
type input "5.00"
click at [1187, 312] on input "12.22" at bounding box center [1200, 309] width 59 height 23
type input "10.00"
type input "12.28"
click at [1184, 372] on input "6.36" at bounding box center [1200, 369] width 59 height 23
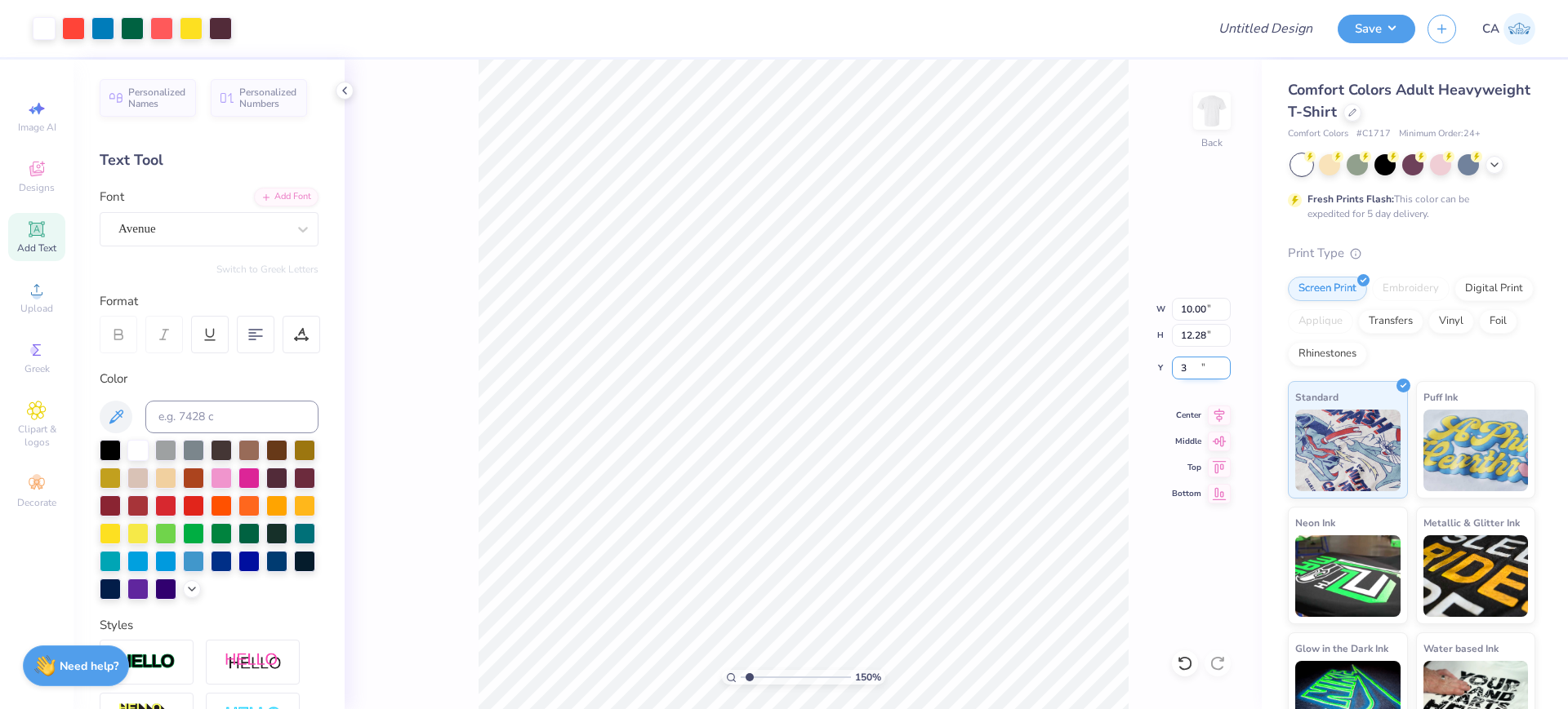
type input "3.00"
click at [1262, 32] on input "Design Title" at bounding box center [1245, 28] width 160 height 32
paste input "FPS239525"
type input "FPS239525"
click at [1350, 38] on button "Save" at bounding box center [1376, 26] width 78 height 29
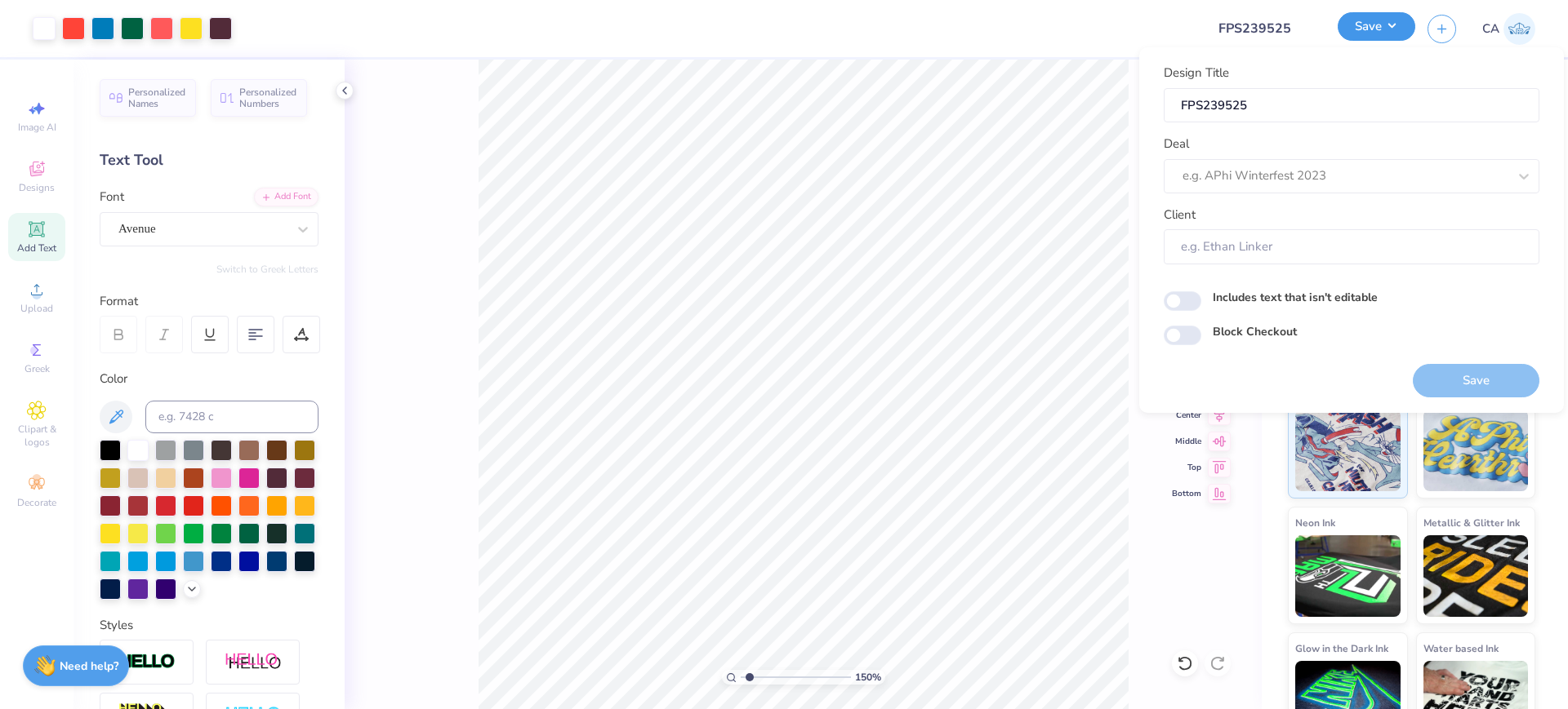
click at [1350, 29] on button "Save" at bounding box center [1376, 26] width 78 height 29
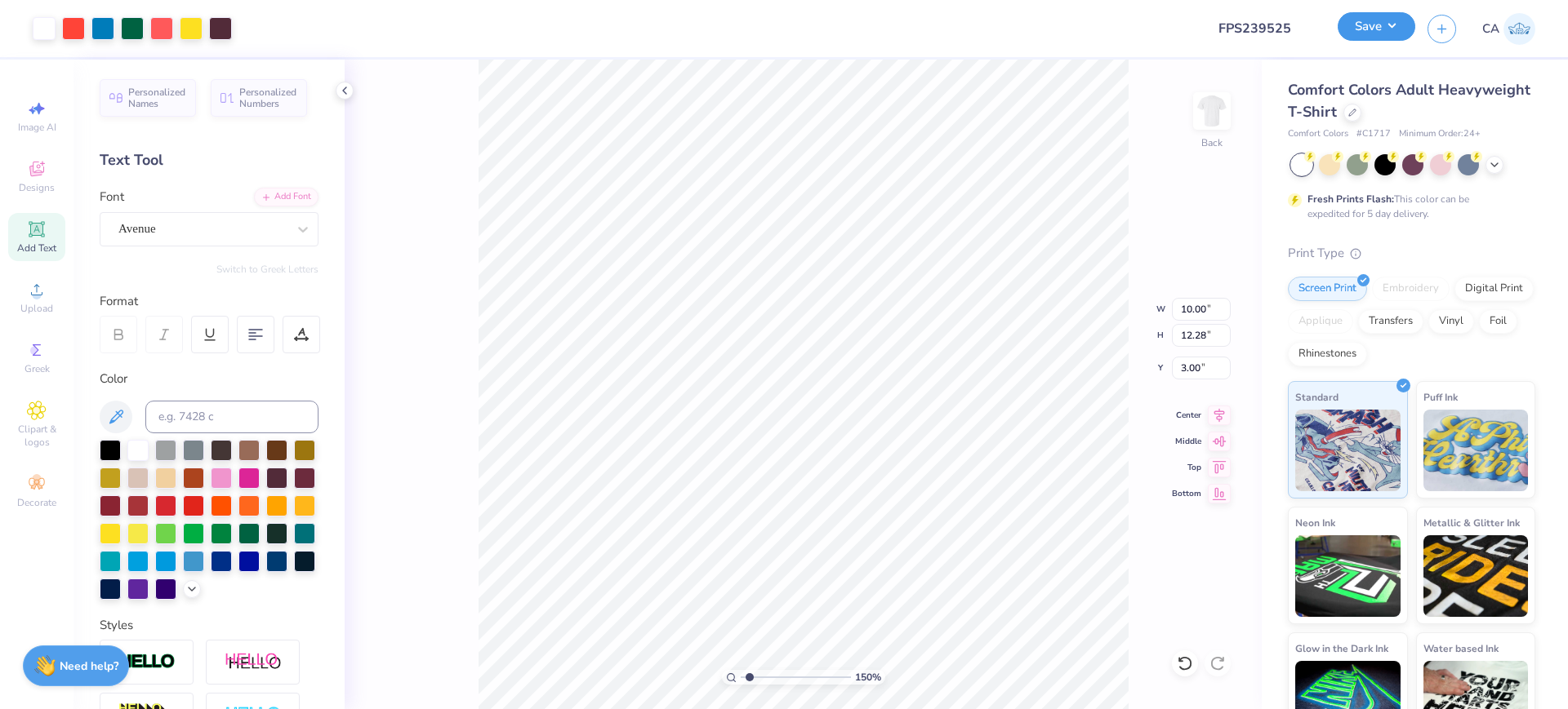
click at [1350, 29] on button "Save" at bounding box center [1376, 26] width 78 height 29
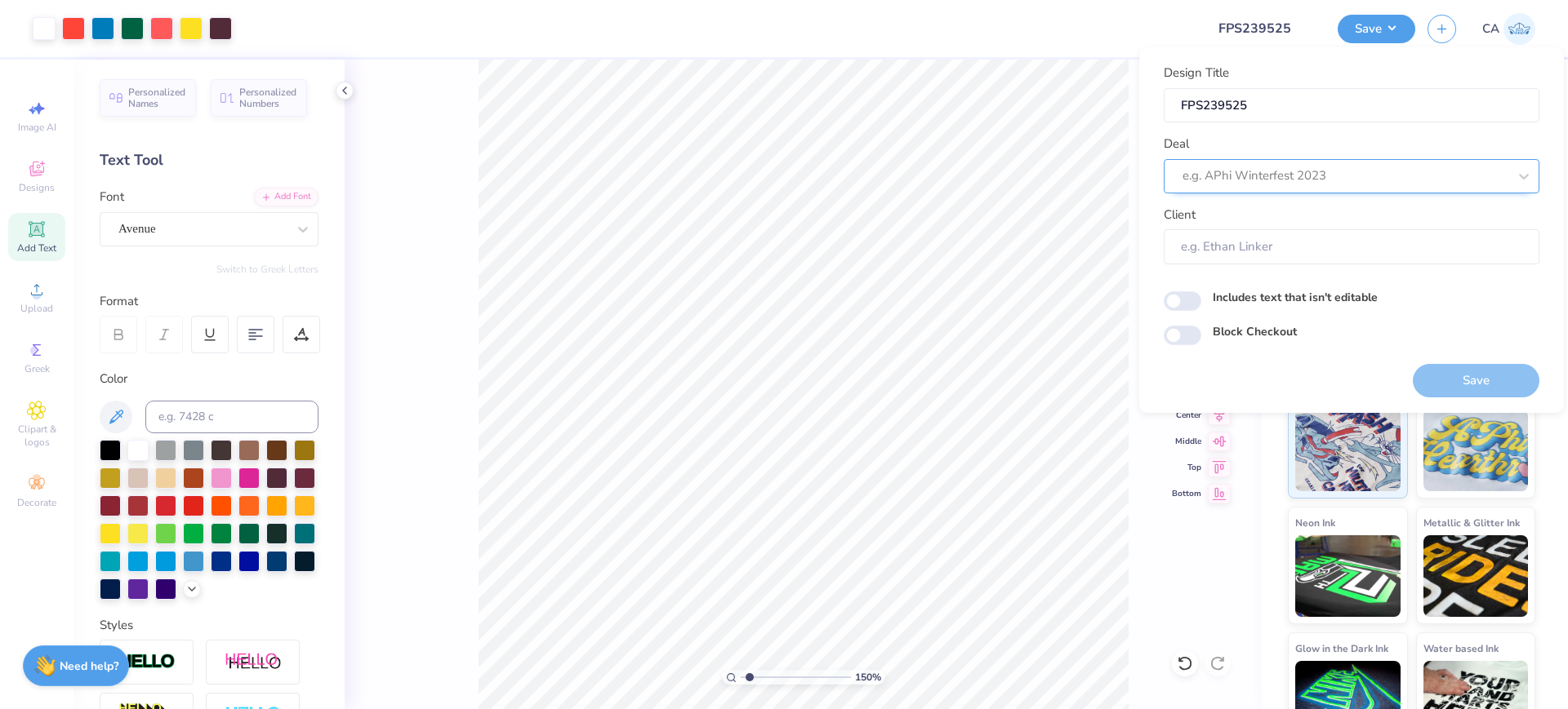
click at [1329, 166] on div at bounding box center [1344, 175] width 325 height 22
click at [1312, 229] on div "Design Tool Gallery" at bounding box center [1351, 220] width 362 height 27
type input "design tool gall"
type input "Design Tool Gallery User"
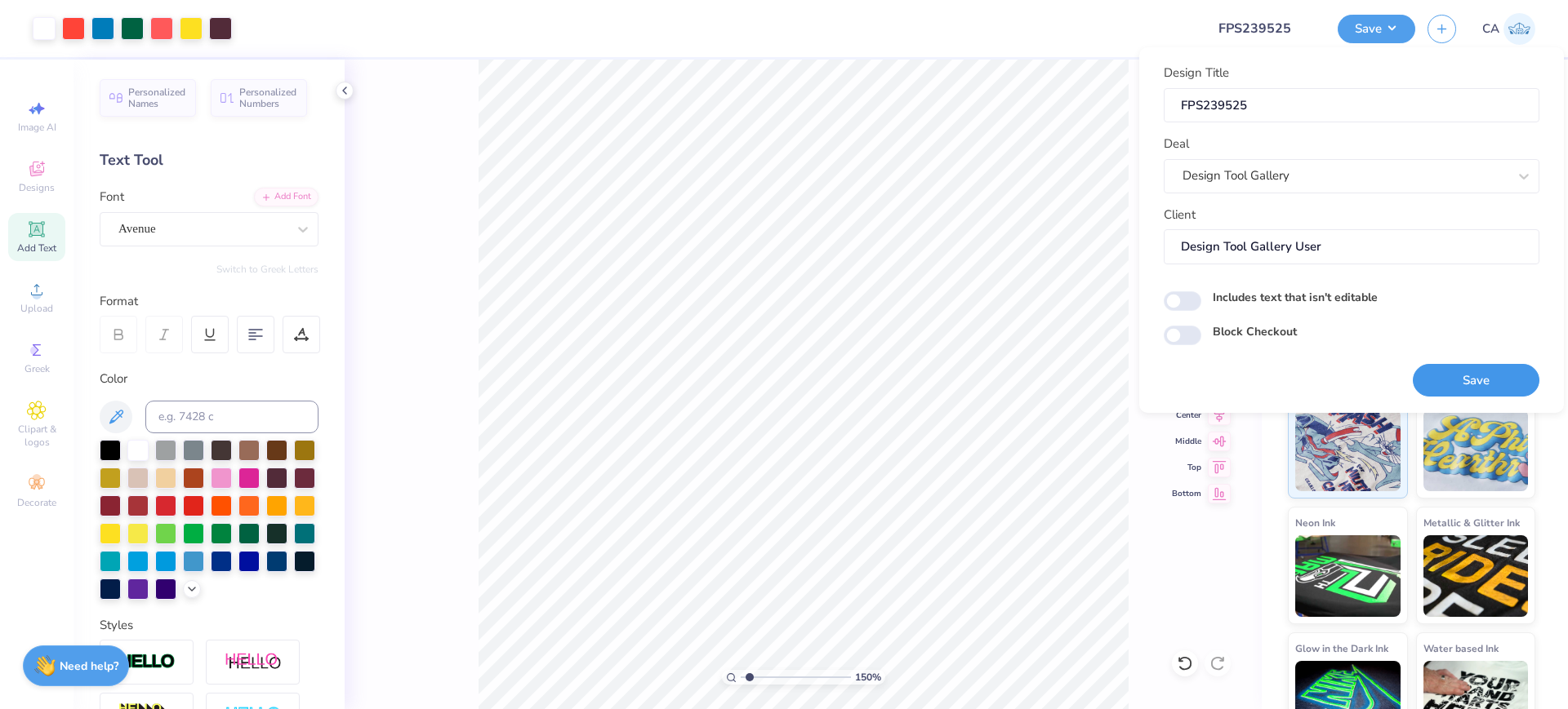
click at [1444, 368] on button "Save" at bounding box center [1475, 381] width 127 height 33
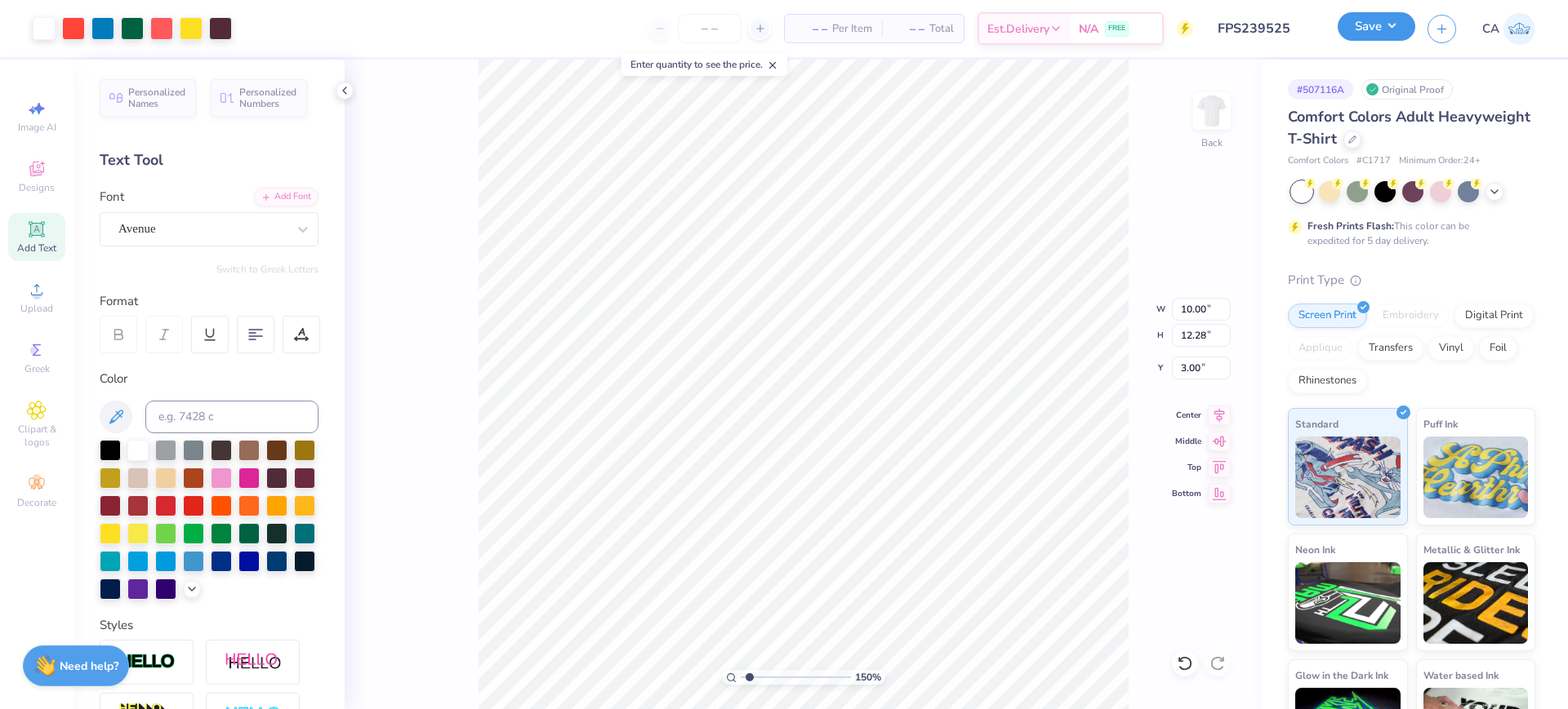
click at [1383, 23] on button "Save" at bounding box center [1376, 26] width 78 height 29
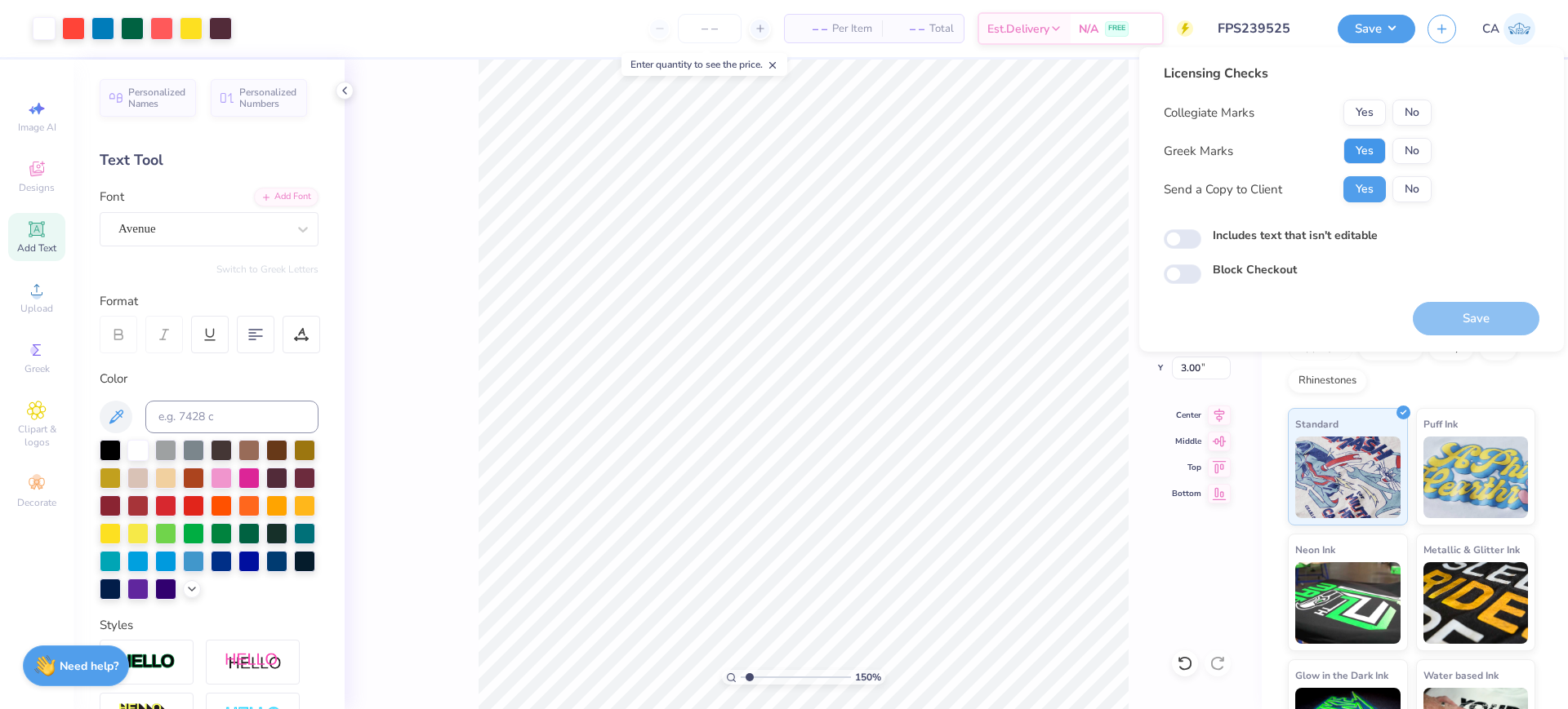
click at [1356, 154] on button "Yes" at bounding box center [1364, 151] width 42 height 26
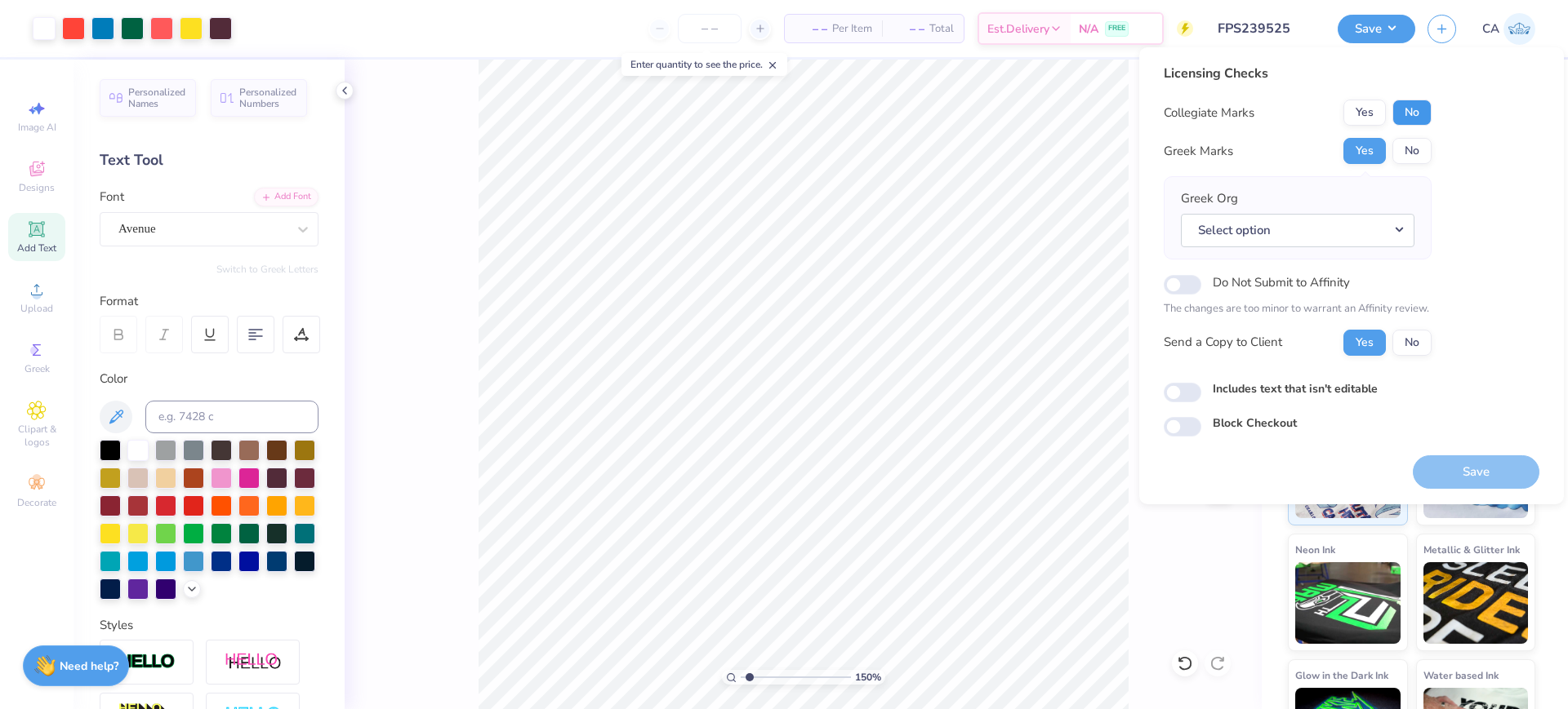
click at [1409, 108] on button "No" at bounding box center [1411, 113] width 39 height 26
click at [1386, 224] on button "Select option" at bounding box center [1297, 230] width 234 height 33
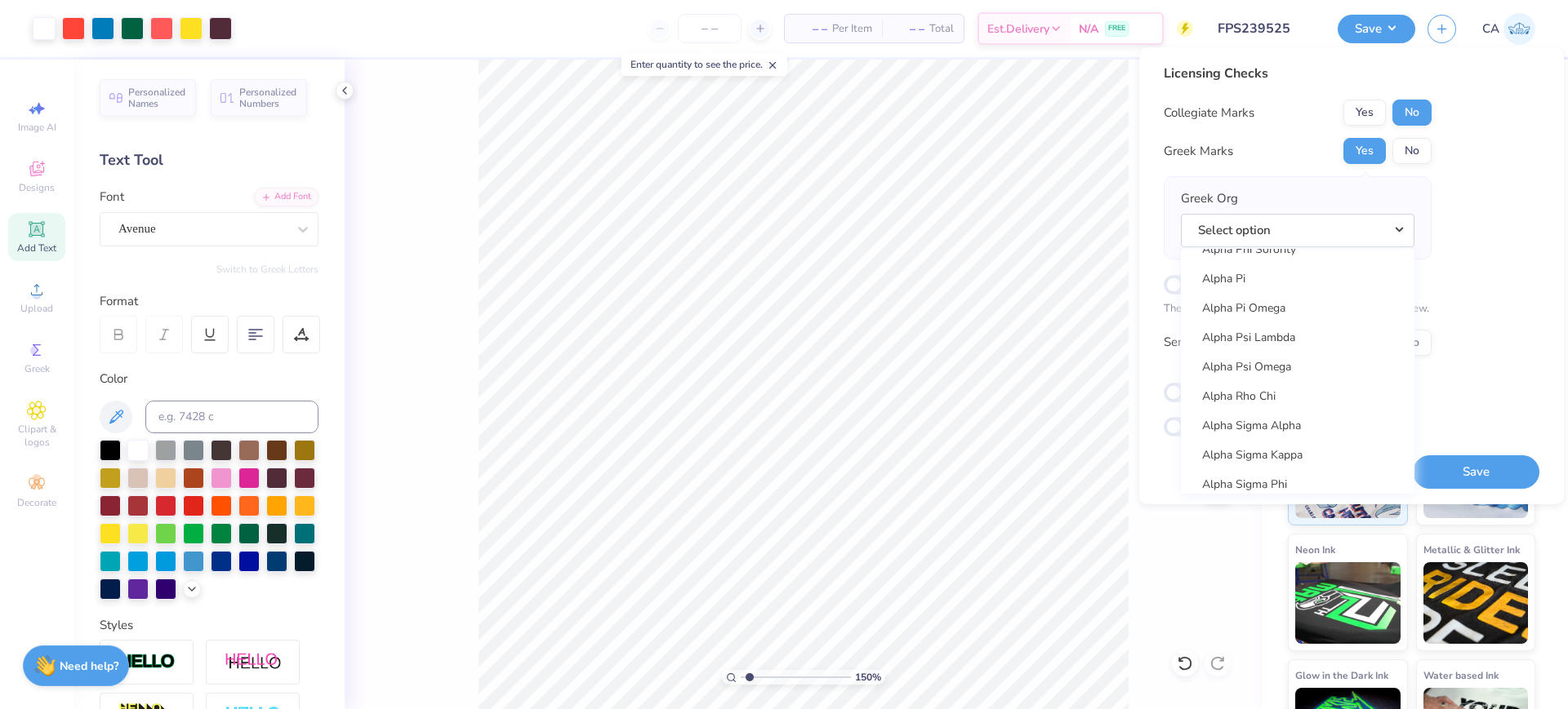
scroll to position [1327, 0]
click at [1249, 406] on link "Alpha Sigma Tau" at bounding box center [1297, 411] width 221 height 27
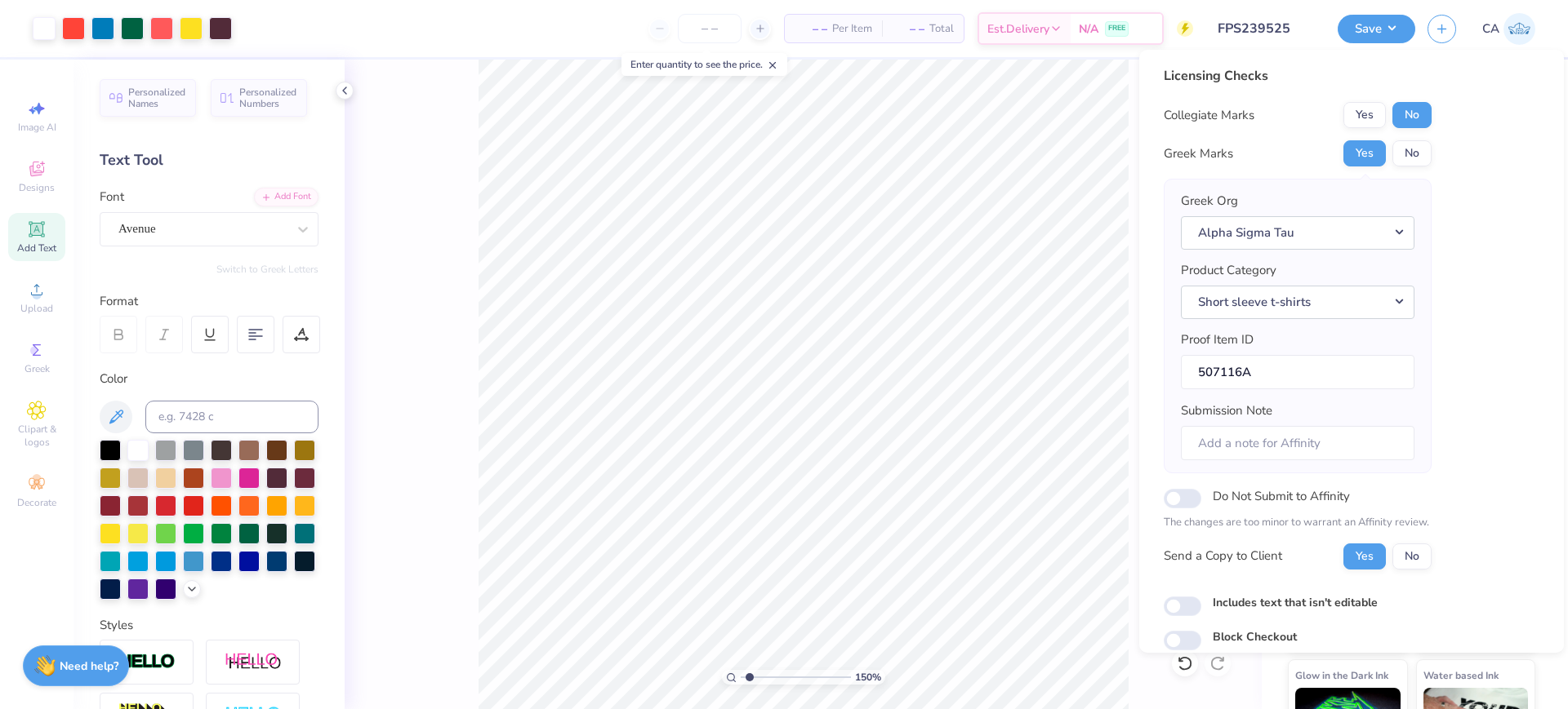
scroll to position [66, 0]
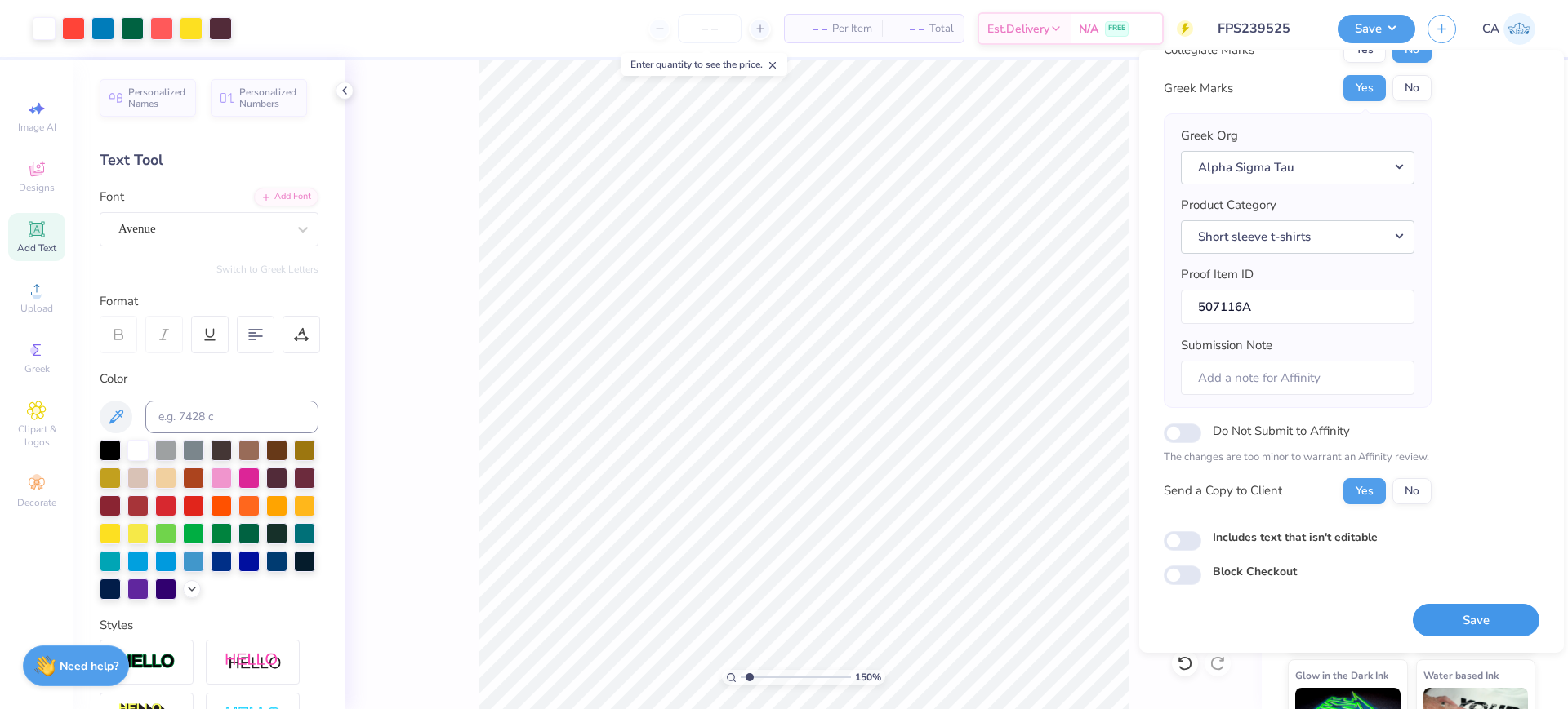
click at [1438, 615] on button "Save" at bounding box center [1475, 621] width 127 height 33
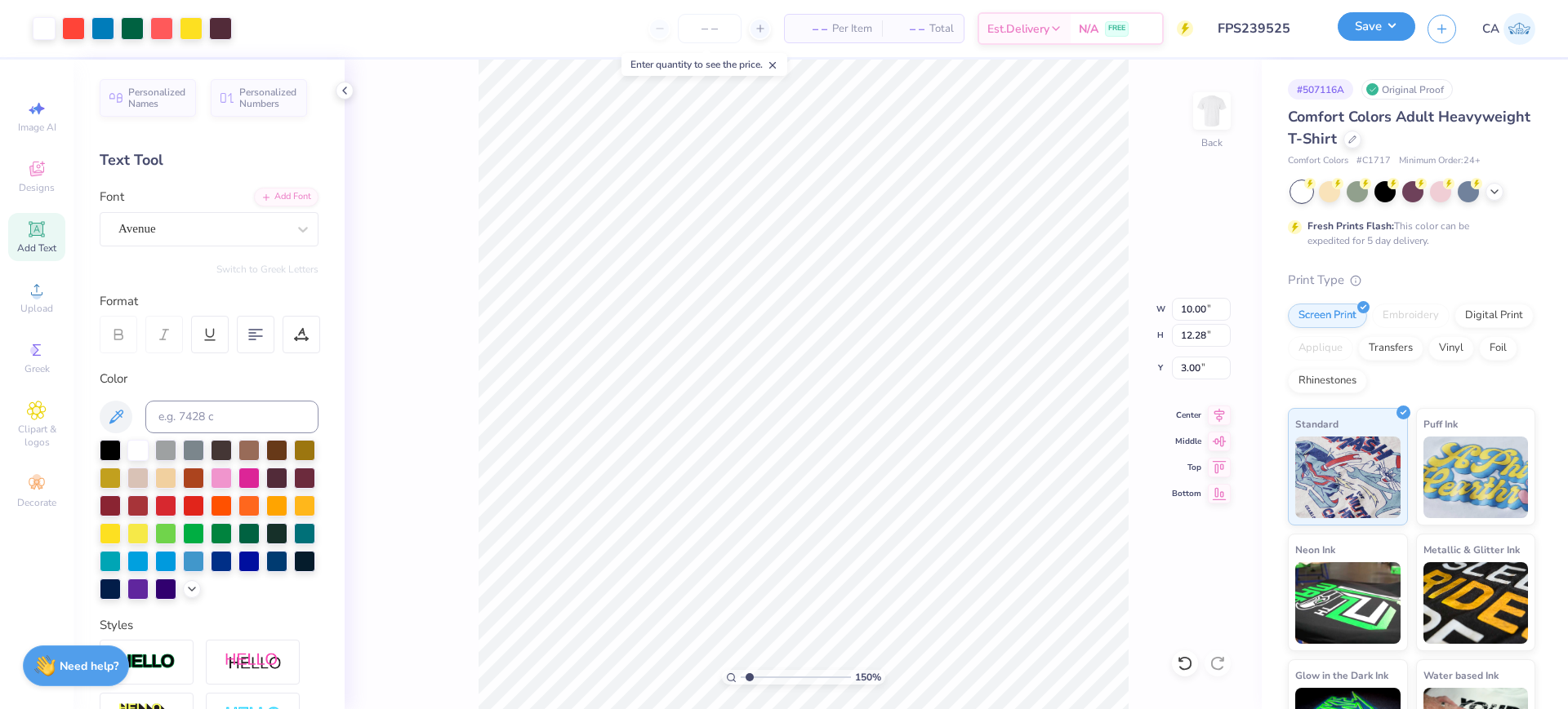
click at [1366, 25] on button "Save" at bounding box center [1376, 26] width 78 height 29
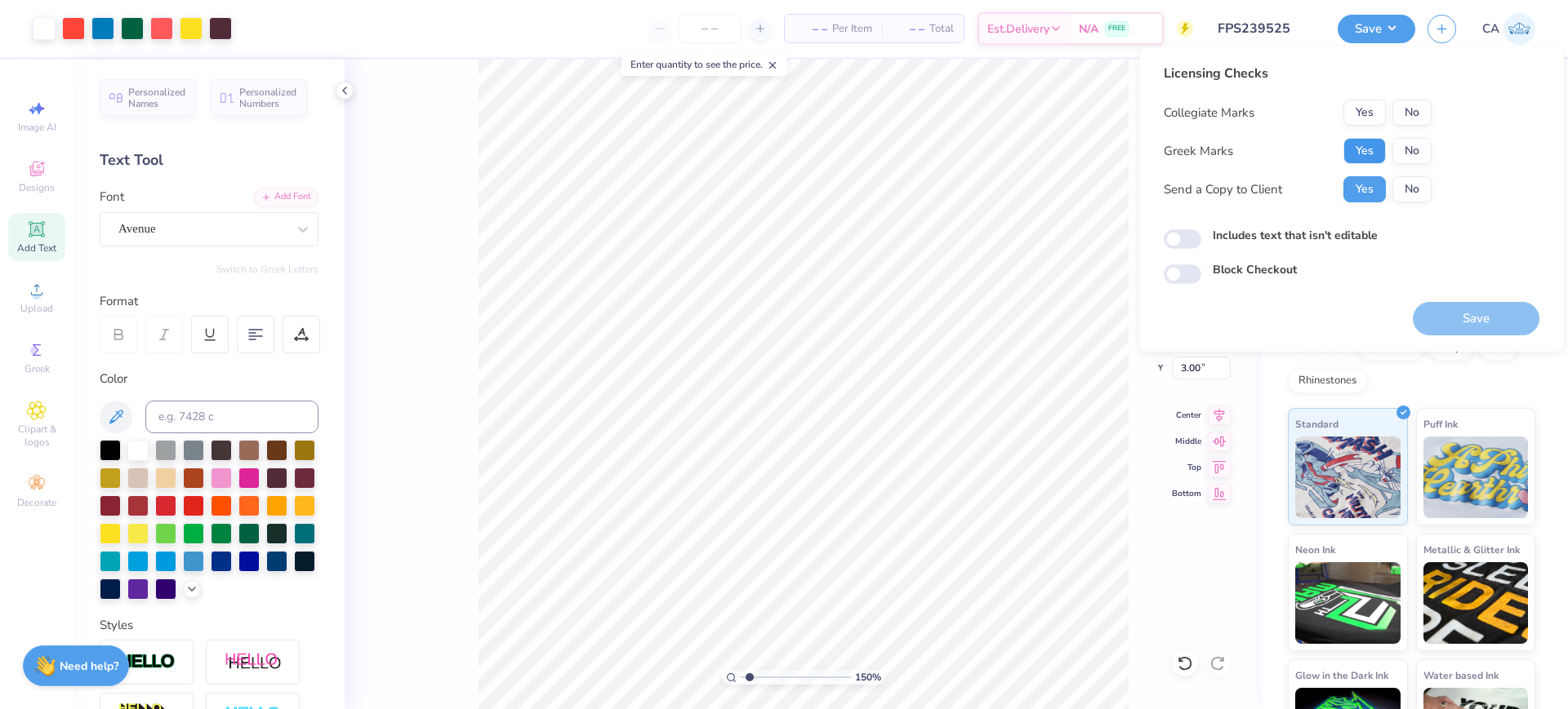
click at [1359, 151] on button "Yes" at bounding box center [1364, 151] width 42 height 26
